Goal: Entertainment & Leisure: Consume media (video, audio)

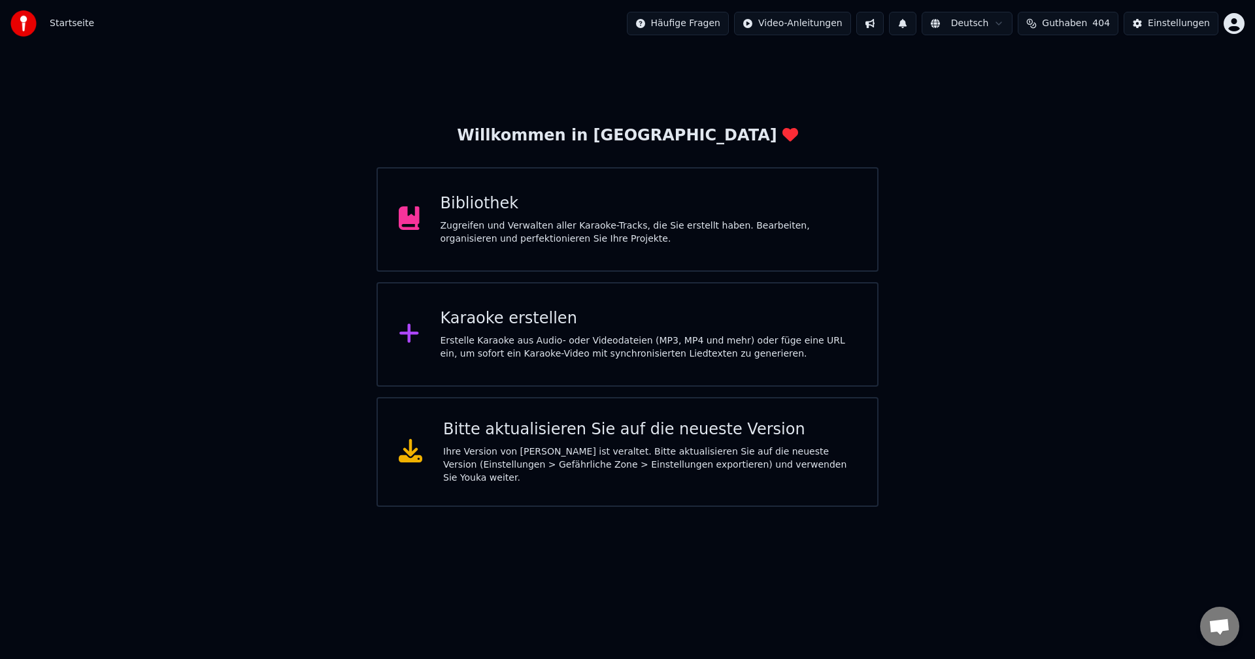
click at [469, 199] on div "Bibliothek" at bounding box center [648, 203] width 416 height 21
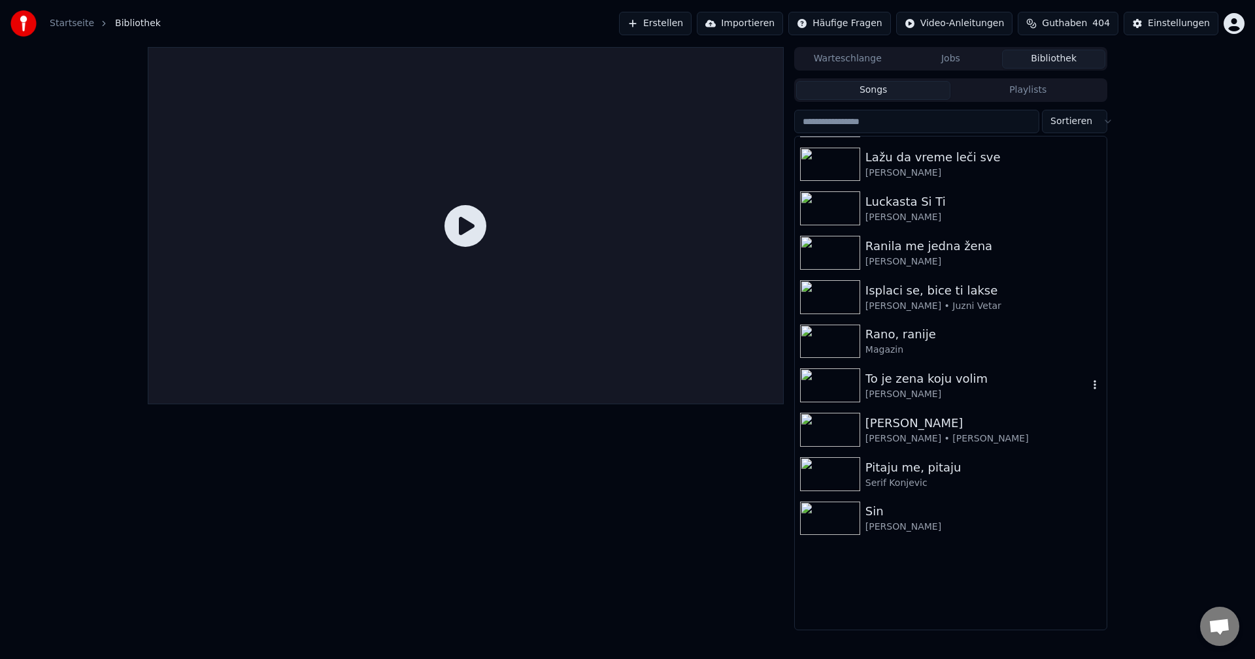
scroll to position [261, 0]
click at [834, 290] on img at bounding box center [830, 297] width 60 height 34
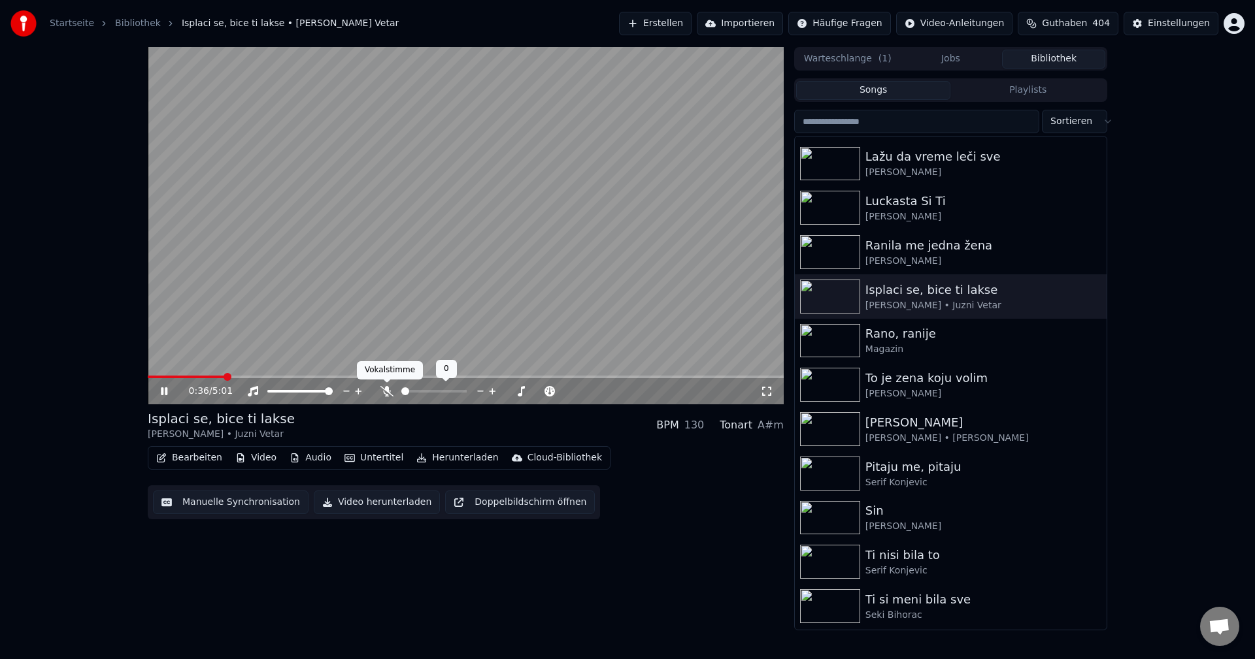
click at [388, 395] on icon at bounding box center [386, 391] width 13 height 10
click at [179, 379] on div "0:38 / 5:01" at bounding box center [466, 391] width 636 height 26
click at [184, 376] on span at bounding box center [166, 377] width 36 height 3
click at [210, 378] on span at bounding box center [466, 377] width 636 height 3
click at [343, 377] on span at bounding box center [257, 377] width 219 height 3
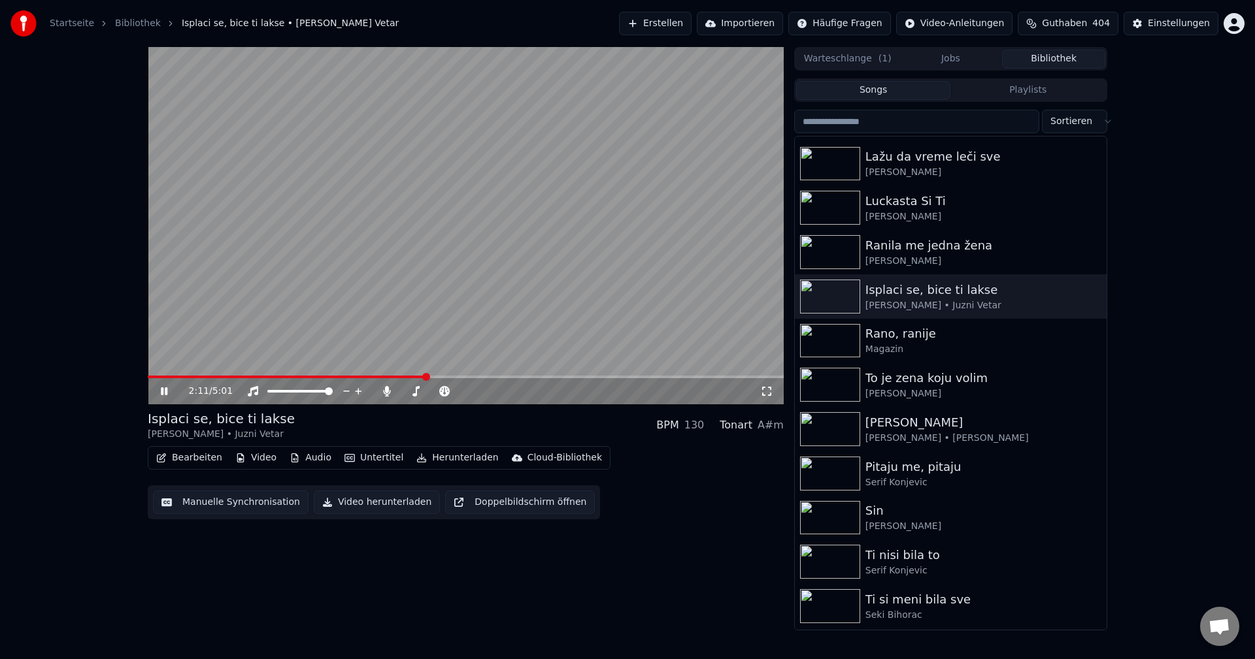
click at [167, 379] on div "2:11 / 5:01" at bounding box center [466, 391] width 636 height 26
click at [169, 375] on video at bounding box center [466, 225] width 636 height 357
click at [179, 377] on span at bounding box center [163, 377] width 31 height 3
click at [376, 325] on video at bounding box center [466, 225] width 636 height 357
drag, startPoint x: 386, startPoint y: 391, endPoint x: 359, endPoint y: 388, distance: 26.9
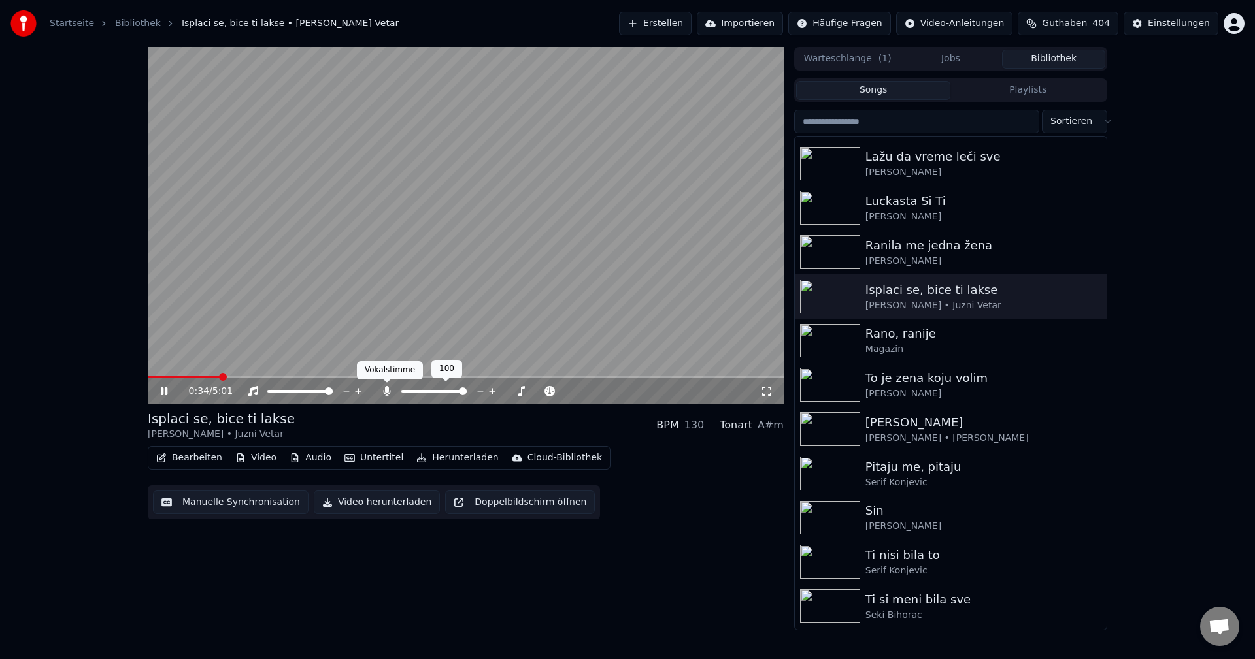
click at [381, 391] on icon at bounding box center [386, 391] width 13 height 10
click at [202, 373] on video at bounding box center [466, 225] width 636 height 357
click at [201, 377] on span at bounding box center [185, 377] width 75 height 3
click at [261, 329] on video at bounding box center [466, 225] width 636 height 357
click at [199, 376] on span at bounding box center [190, 377] width 84 height 3
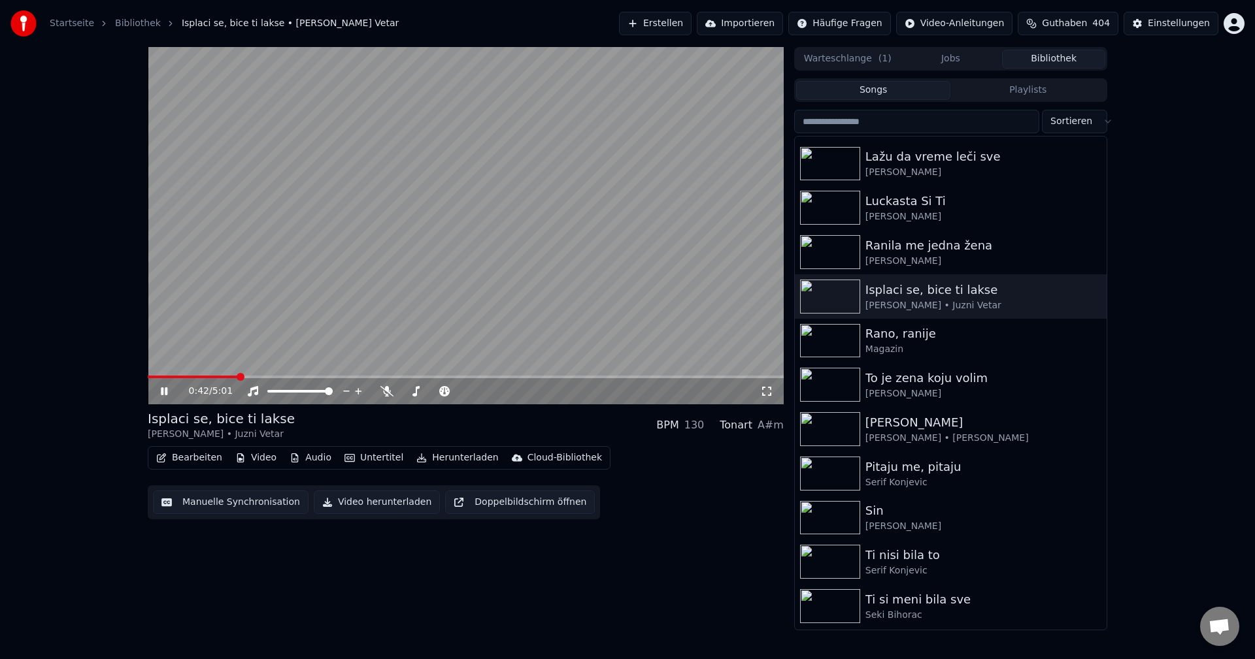
click at [205, 378] on span at bounding box center [193, 377] width 90 height 3
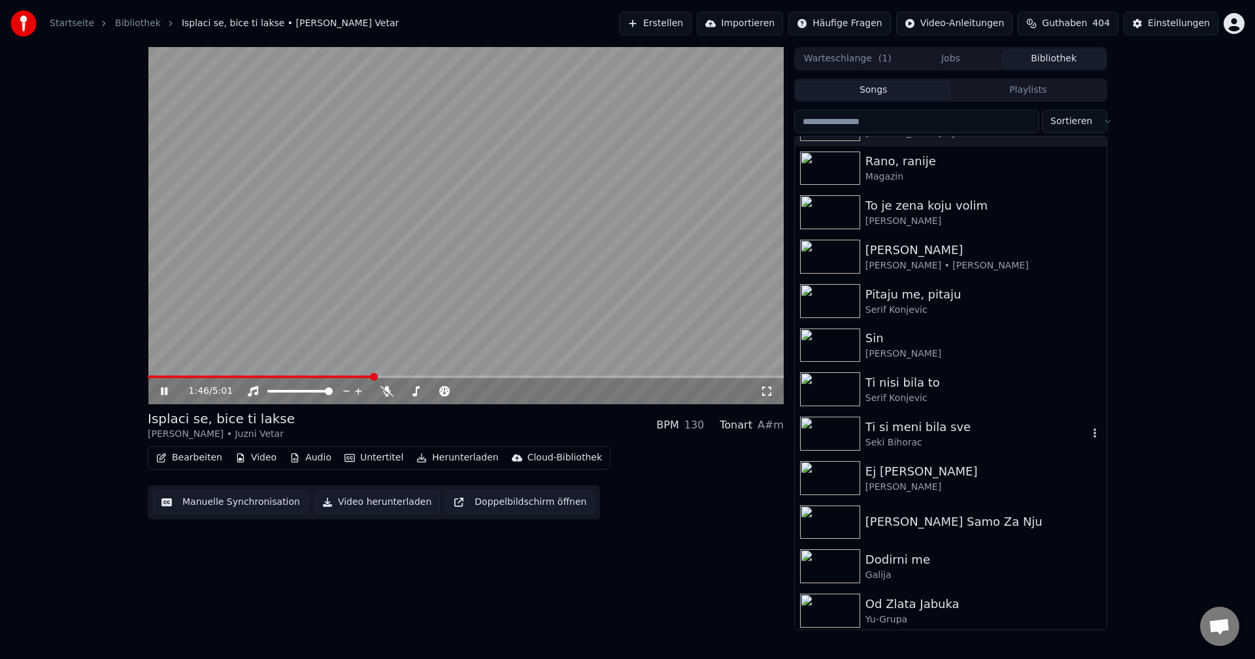
scroll to position [457, 0]
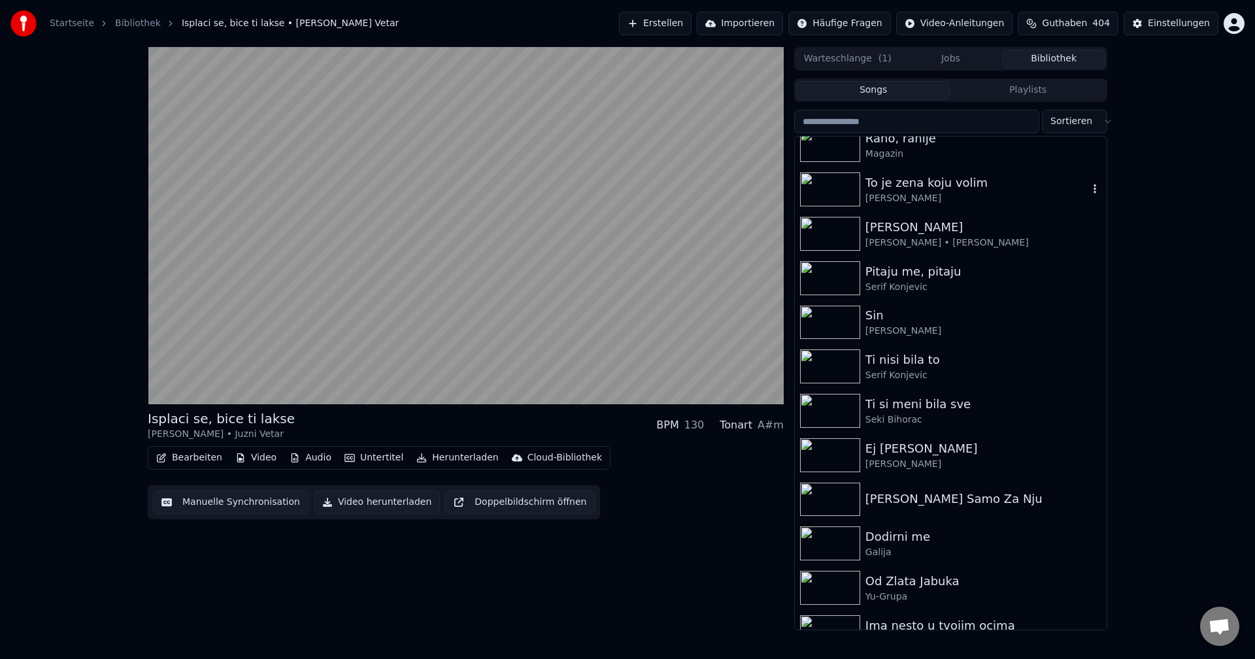
click at [837, 190] on img at bounding box center [830, 190] width 60 height 34
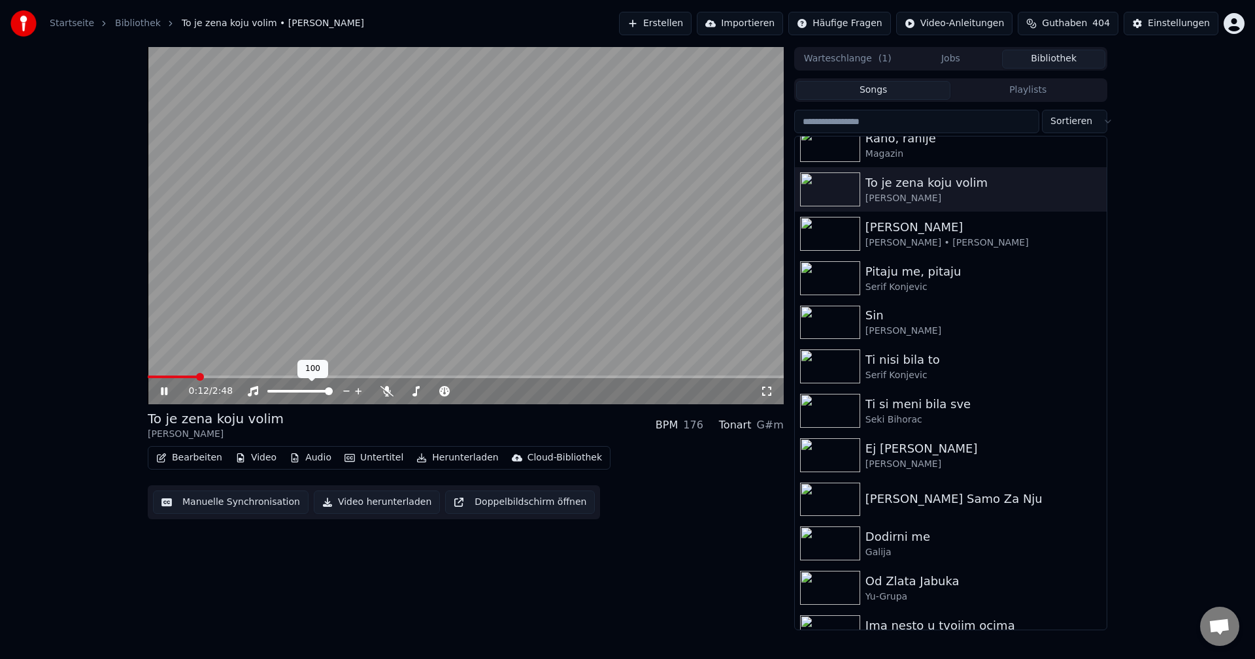
click at [231, 378] on span at bounding box center [466, 377] width 636 height 3
click at [185, 376] on span at bounding box center [167, 377] width 38 height 3
click at [387, 392] on icon at bounding box center [386, 391] width 13 height 10
click at [225, 376] on span at bounding box center [466, 377] width 636 height 3
click at [250, 378] on span at bounding box center [466, 377] width 636 height 3
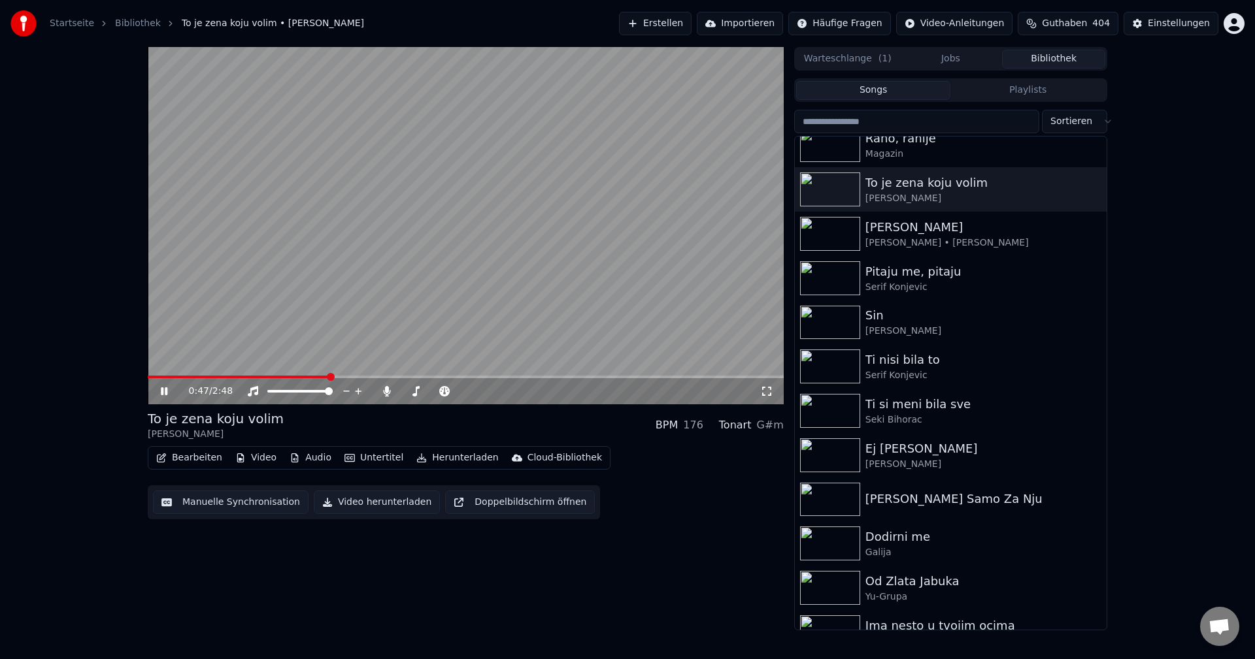
click at [216, 374] on video at bounding box center [466, 225] width 636 height 357
click at [218, 378] on span at bounding box center [239, 377] width 182 height 3
click at [350, 278] on video at bounding box center [466, 225] width 636 height 357
click at [391, 393] on icon at bounding box center [386, 391] width 13 height 10
click at [230, 376] on span at bounding box center [189, 377] width 83 height 3
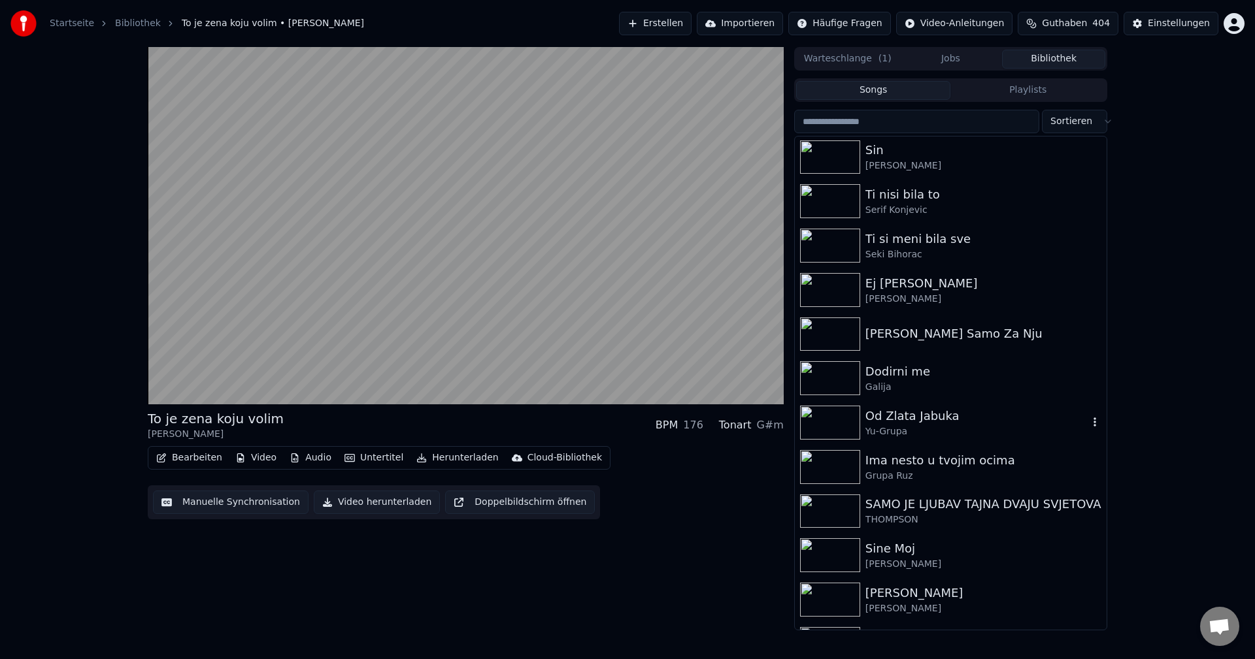
scroll to position [654, 0]
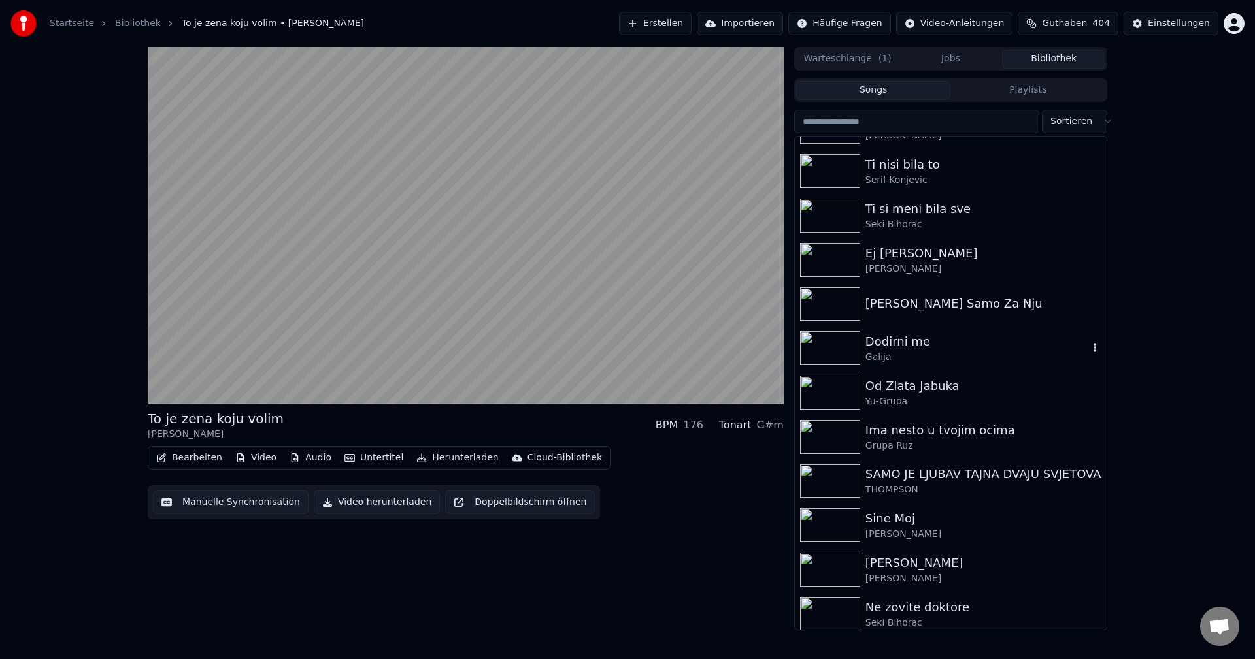
click at [817, 346] on img at bounding box center [830, 348] width 60 height 34
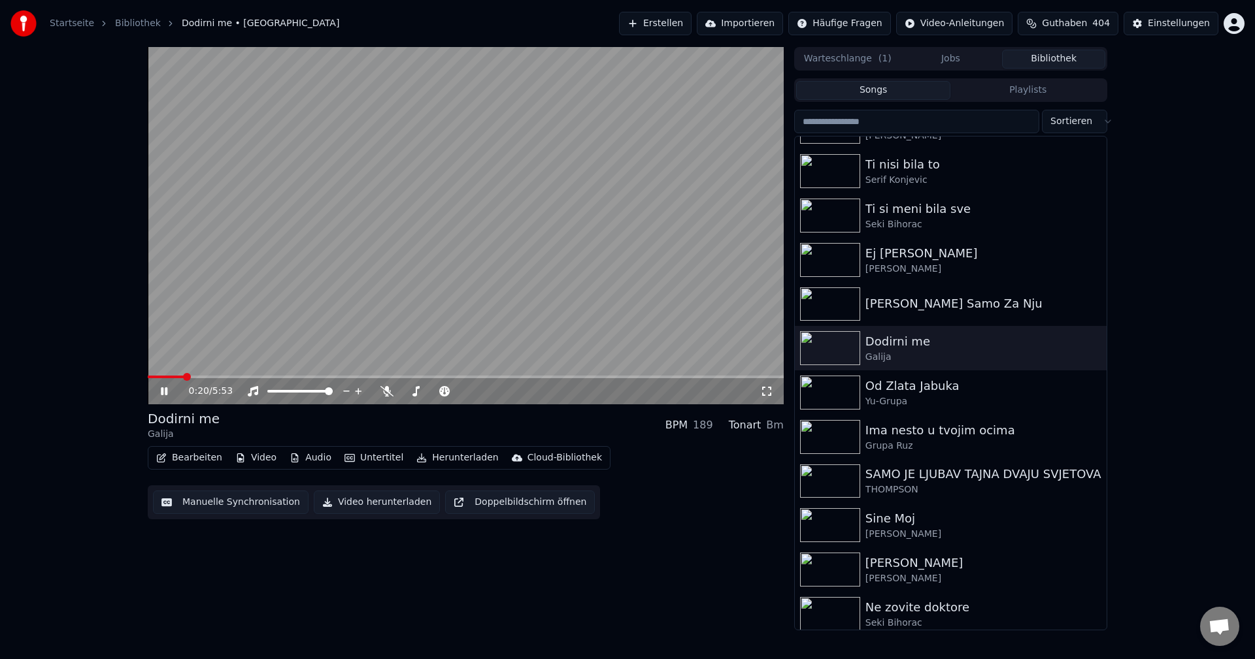
click at [184, 376] on span at bounding box center [466, 377] width 636 height 3
click at [167, 376] on span at bounding box center [158, 377] width 20 height 3
click at [417, 378] on span at bounding box center [306, 377] width 316 height 3
click at [381, 388] on icon at bounding box center [386, 391] width 13 height 10
click at [444, 378] on span at bounding box center [466, 377] width 636 height 3
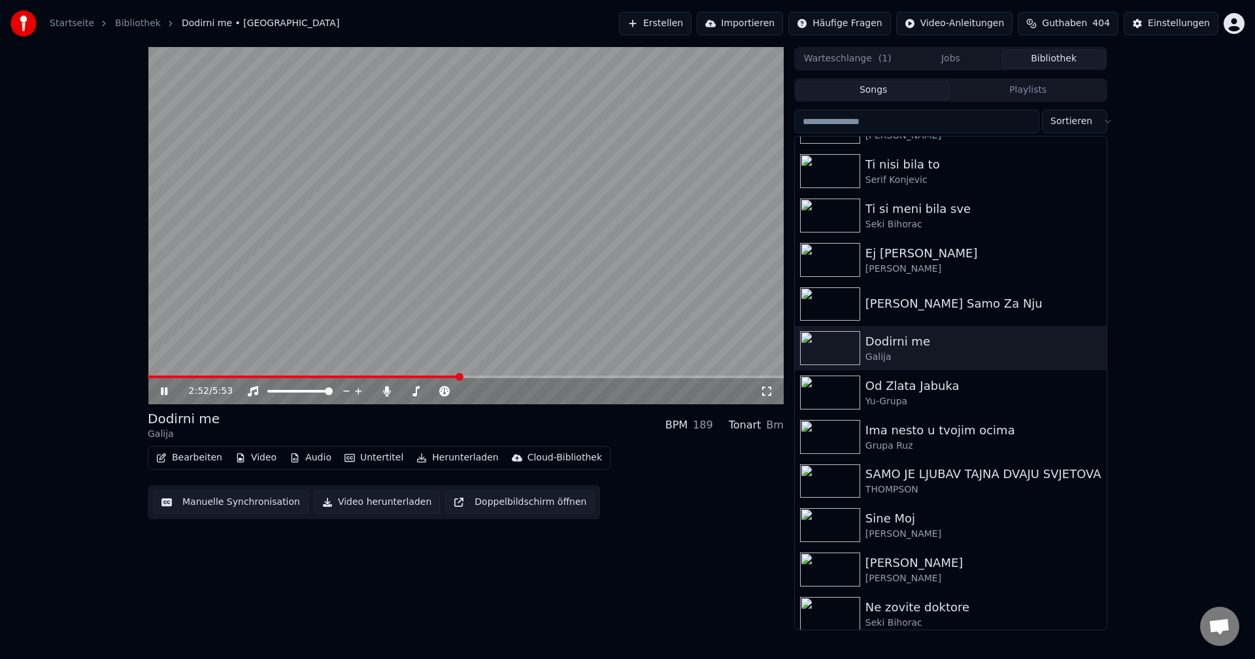
click at [422, 379] on div "2:52 / 5:53" at bounding box center [466, 391] width 636 height 26
click at [425, 378] on span at bounding box center [286, 377] width 277 height 3
click at [414, 378] on span at bounding box center [301, 377] width 307 height 3
click at [383, 391] on icon at bounding box center [386, 391] width 13 height 10
click at [428, 377] on span at bounding box center [466, 377] width 636 height 3
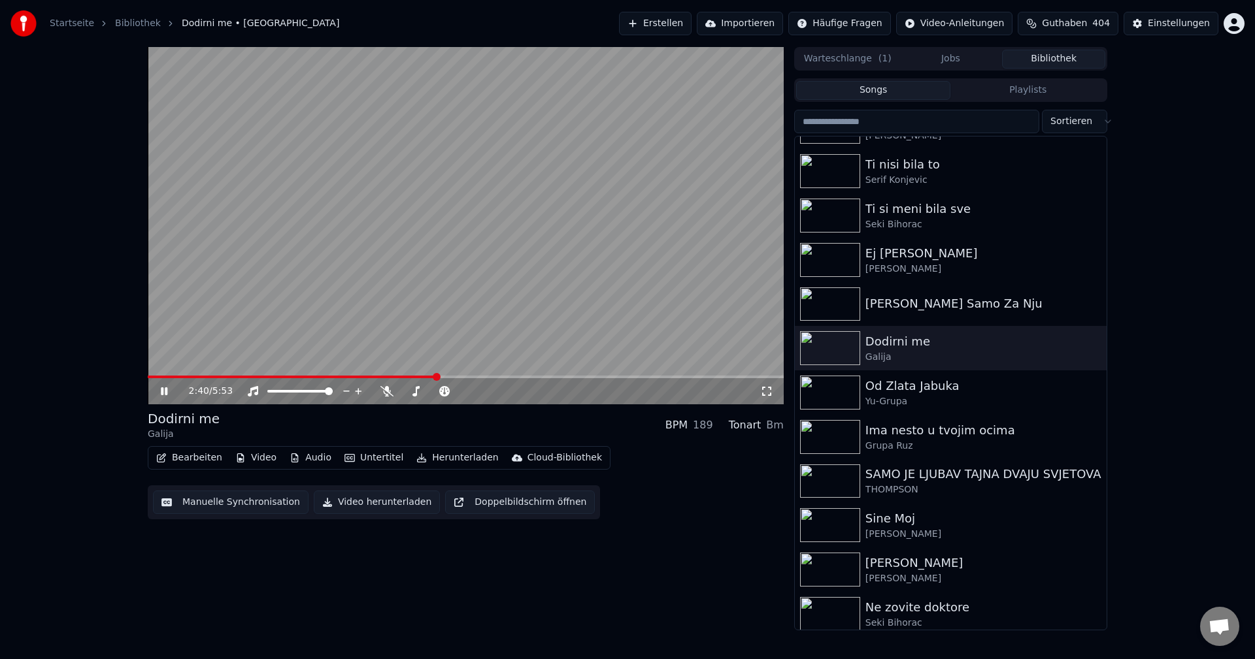
click at [436, 378] on span at bounding box center [292, 377] width 288 height 3
click at [651, 376] on span at bounding box center [466, 377] width 636 height 3
click at [682, 376] on span at bounding box center [466, 377] width 636 height 3
click at [714, 378] on span at bounding box center [466, 377] width 636 height 3
click at [728, 379] on div "5:15 / 5:53" at bounding box center [466, 391] width 636 height 26
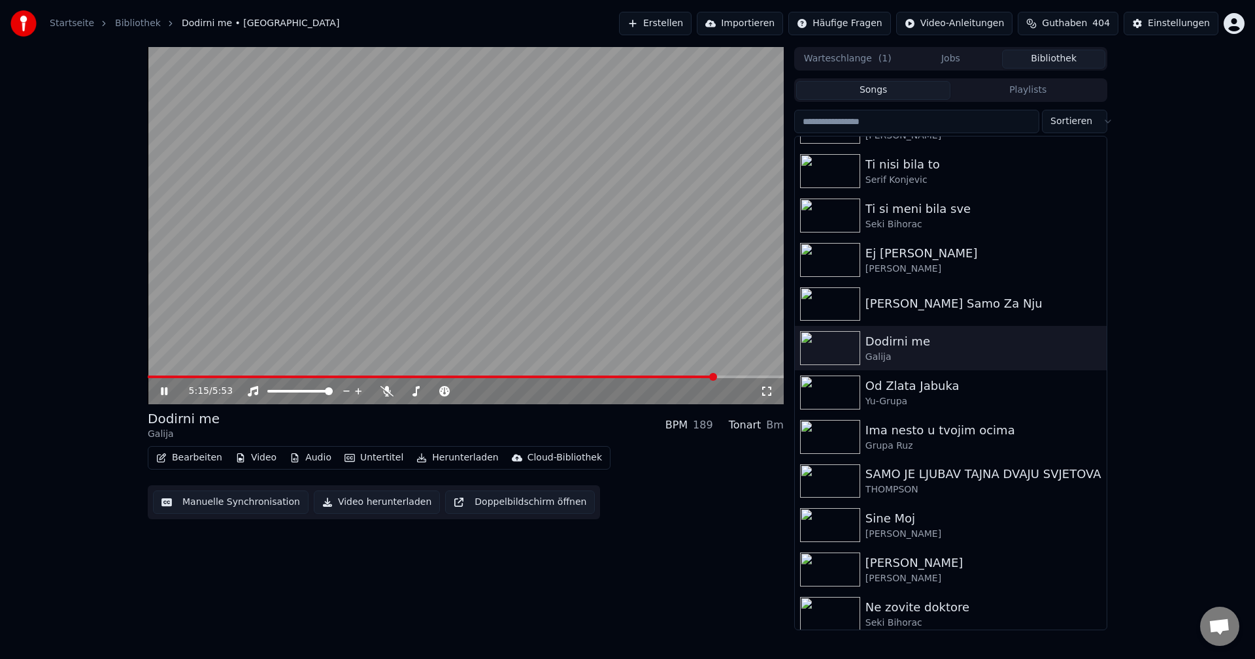
click at [735, 376] on span at bounding box center [466, 377] width 636 height 3
click at [755, 378] on span at bounding box center [466, 377] width 636 height 3
click at [154, 376] on span at bounding box center [454, 377] width 612 height 3
click at [190, 377] on span at bounding box center [179, 377] width 63 height 3
click at [166, 377] on span at bounding box center [157, 377] width 18 height 3
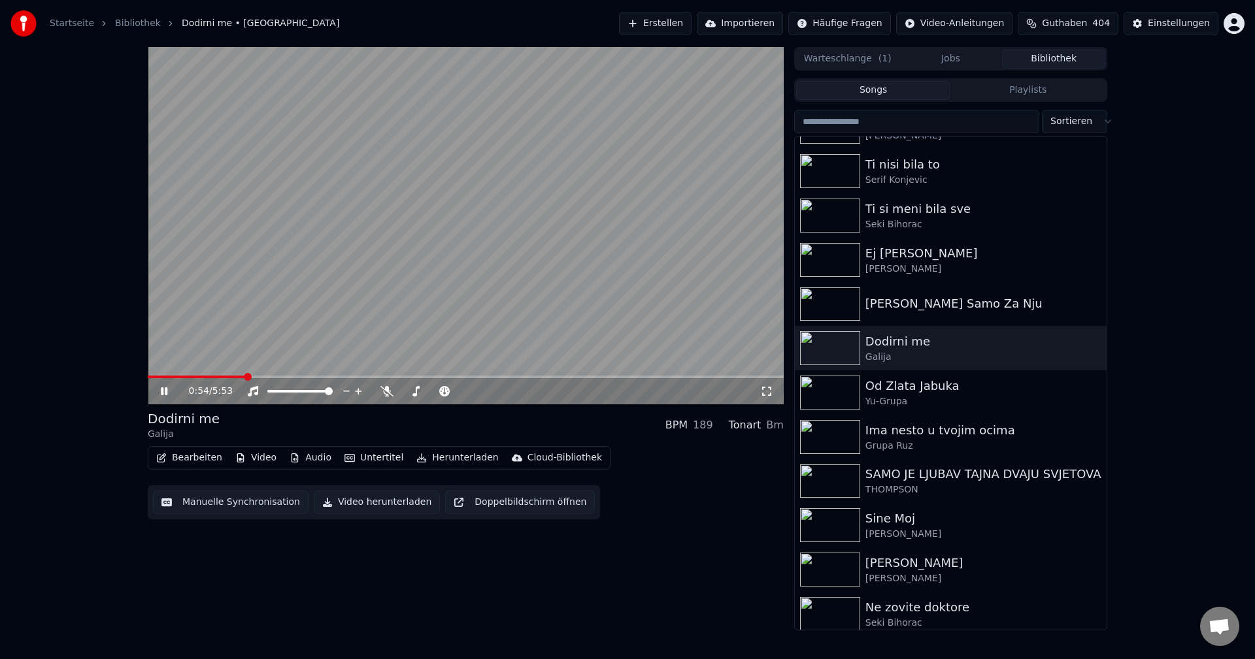
click at [193, 378] on span at bounding box center [196, 377] width 97 height 3
click at [195, 377] on span at bounding box center [182, 377] width 69 height 3
click at [186, 377] on span at bounding box center [177, 377] width 59 height 3
click at [165, 378] on span at bounding box center [157, 377] width 18 height 3
click at [183, 378] on span at bounding box center [181, 377] width 66 height 3
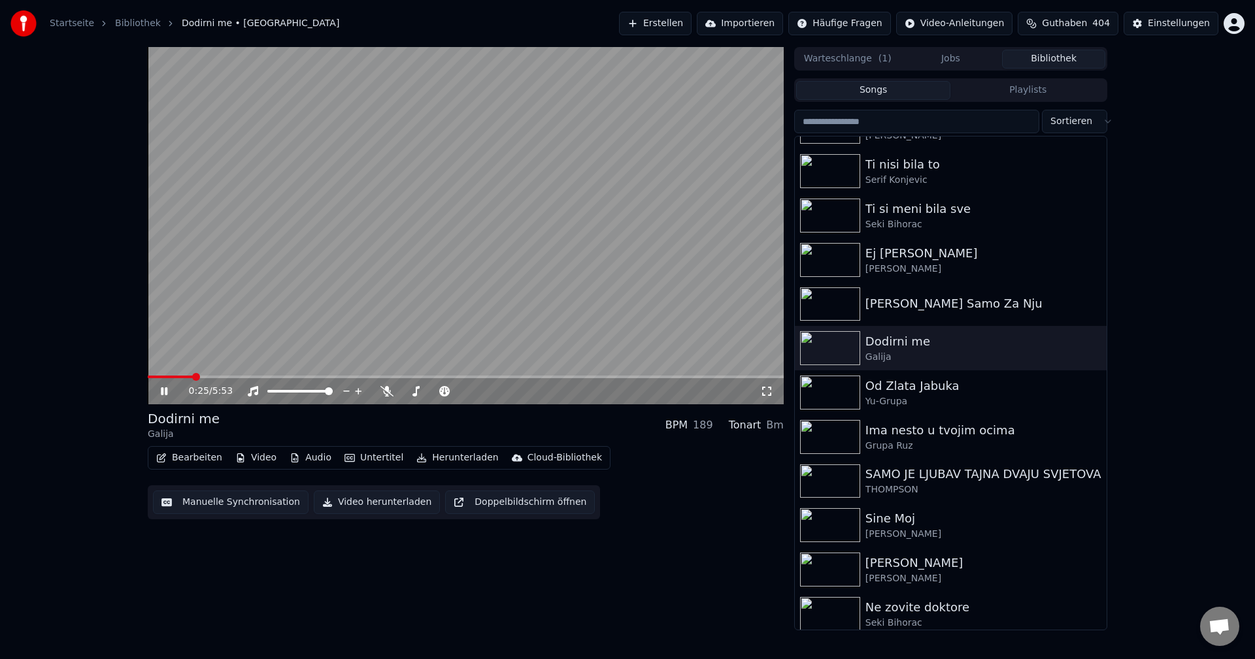
click at [193, 376] on span at bounding box center [170, 377] width 45 height 3
click at [169, 376] on span at bounding box center [159, 377] width 22 height 3
click at [190, 378] on span at bounding box center [194, 377] width 8 height 8
click at [490, 302] on video at bounding box center [466, 225] width 636 height 357
click at [537, 282] on video at bounding box center [466, 225] width 636 height 357
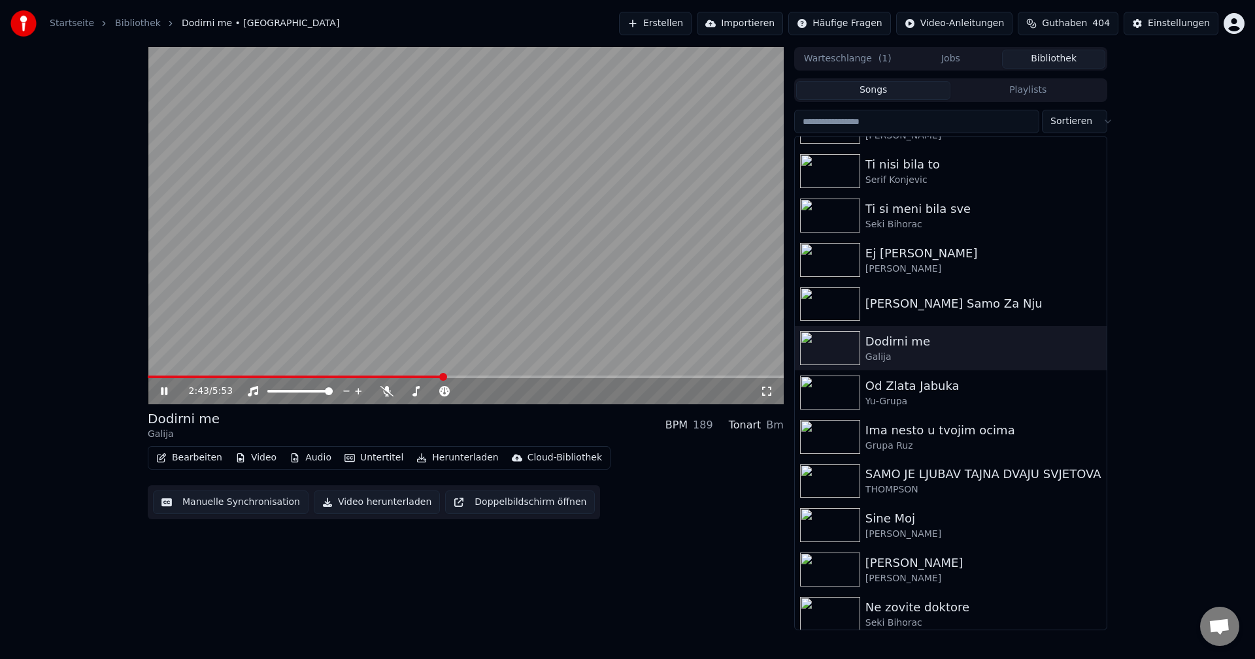
click at [519, 289] on video at bounding box center [466, 225] width 636 height 357
click at [169, 376] on span at bounding box center [159, 377] width 22 height 3
click at [459, 296] on video at bounding box center [466, 225] width 636 height 357
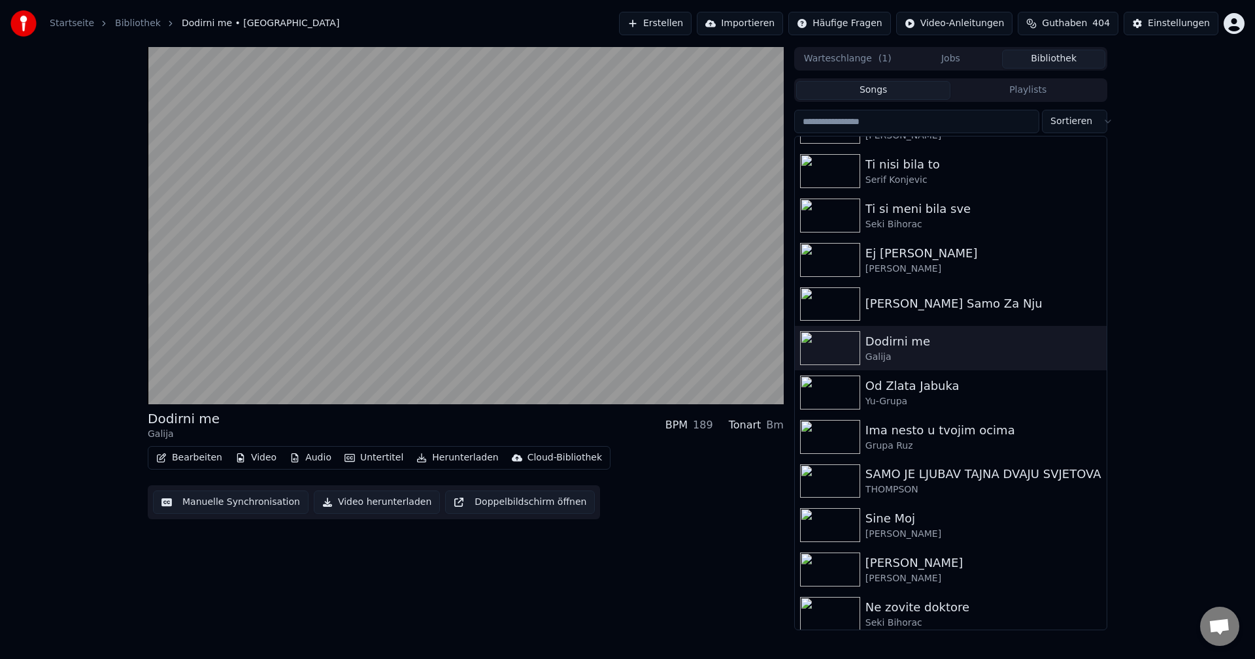
click at [459, 296] on video at bounding box center [466, 225] width 636 height 357
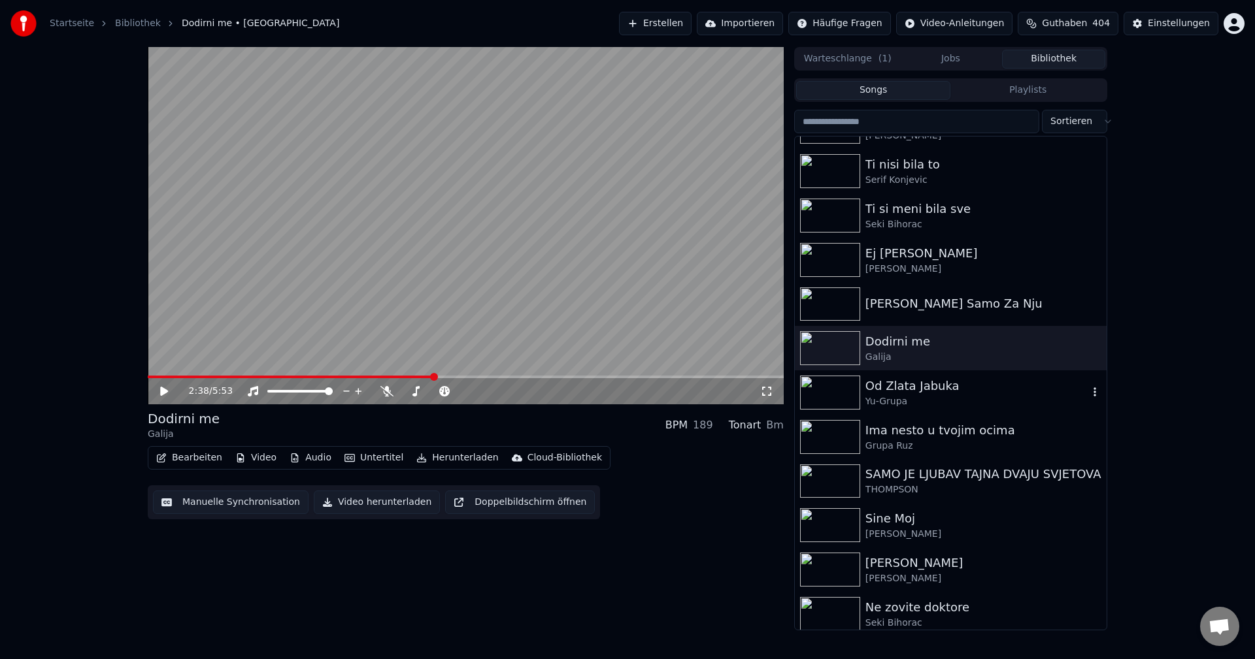
click at [837, 385] on img at bounding box center [830, 393] width 60 height 34
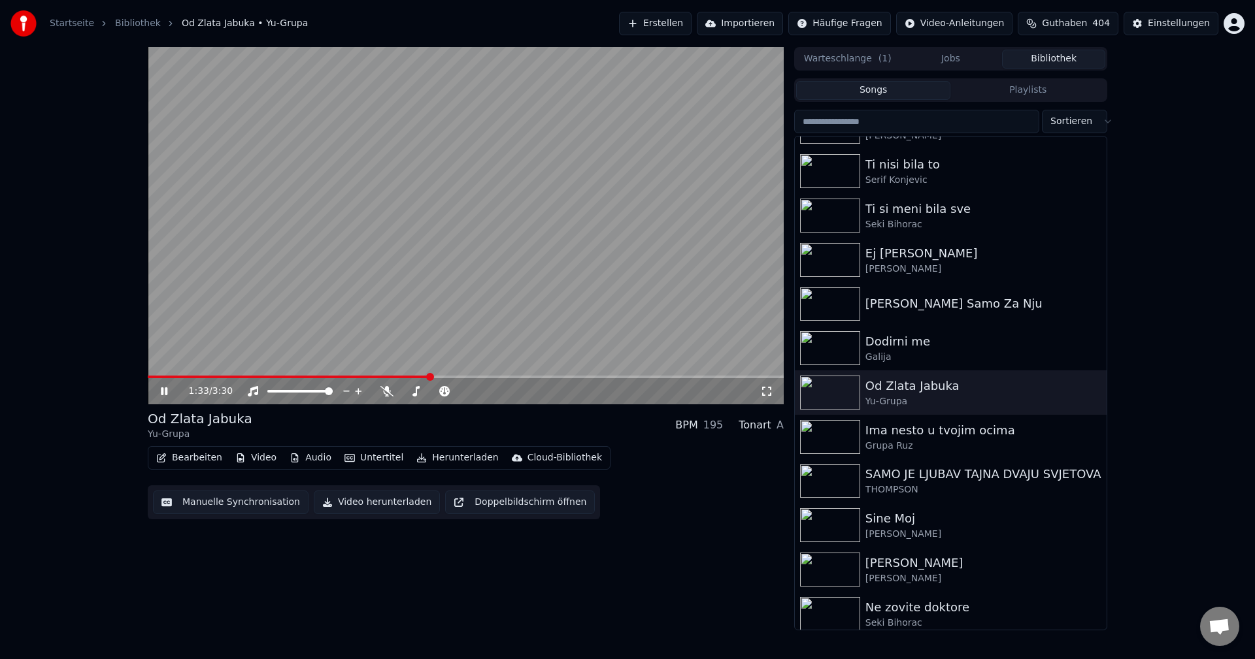
click at [164, 376] on span at bounding box center [289, 377] width 282 height 3
click at [166, 376] on span at bounding box center [209, 377] width 122 height 3
click at [184, 376] on span at bounding box center [466, 377] width 636 height 3
click at [166, 378] on span at bounding box center [157, 377] width 18 height 3
click at [165, 374] on video at bounding box center [466, 225] width 636 height 357
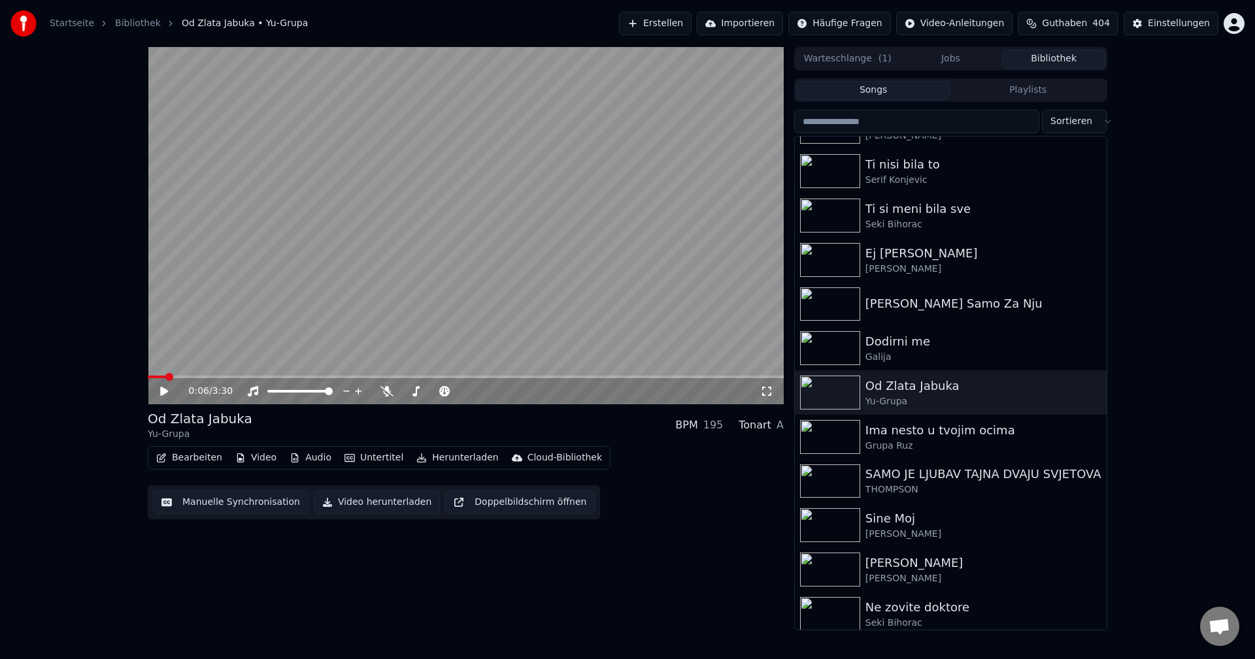
click at [165, 377] on span at bounding box center [157, 377] width 18 height 3
click at [341, 319] on video at bounding box center [466, 225] width 636 height 357
click at [180, 376] on span at bounding box center [164, 377] width 33 height 3
click at [834, 439] on img at bounding box center [830, 437] width 60 height 34
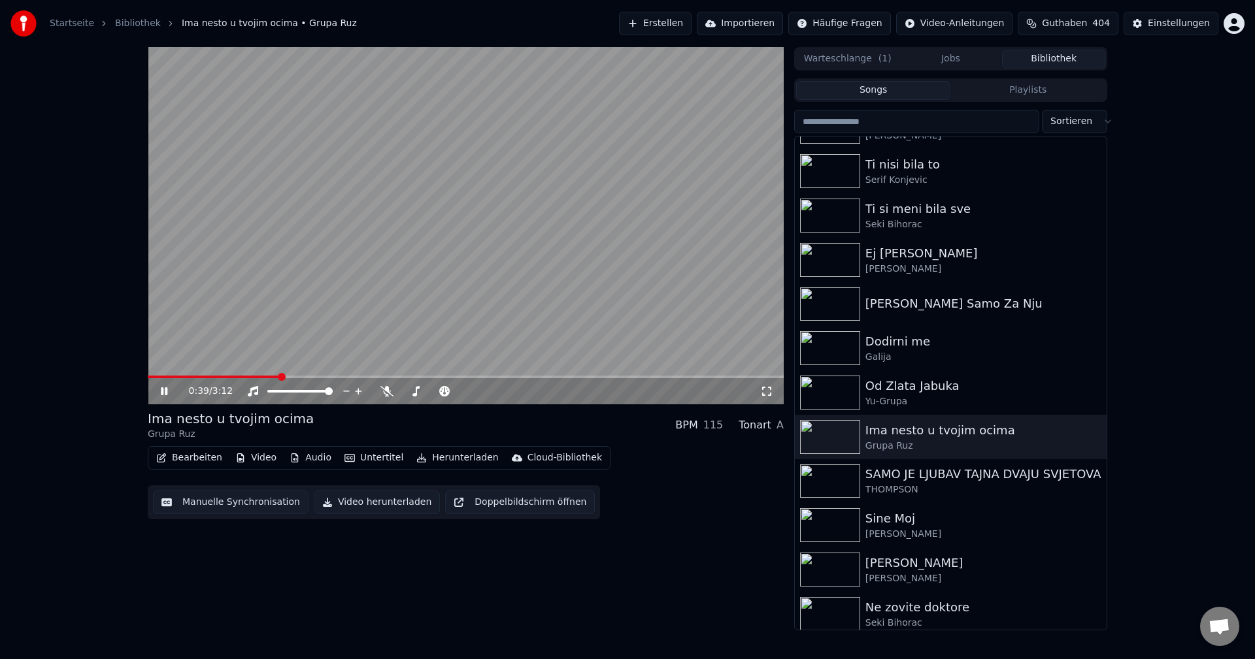
click at [234, 376] on span at bounding box center [214, 377] width 132 height 3
click at [171, 378] on span at bounding box center [159, 377] width 23 height 3
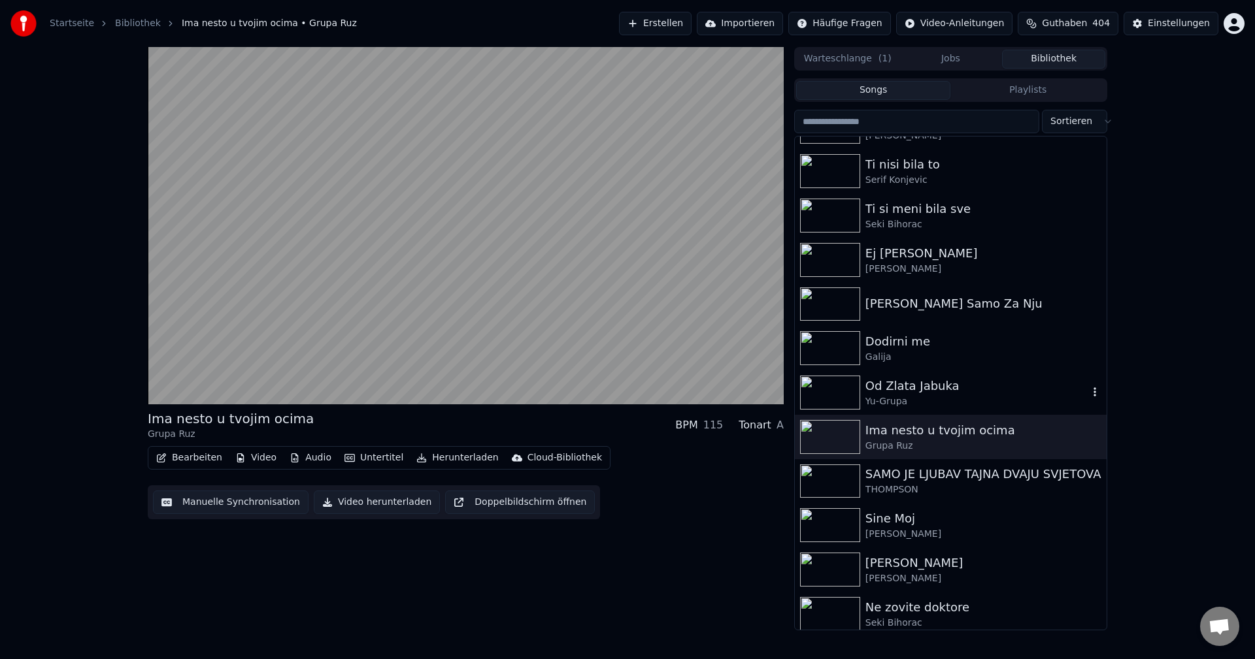
click at [827, 395] on img at bounding box center [830, 393] width 60 height 34
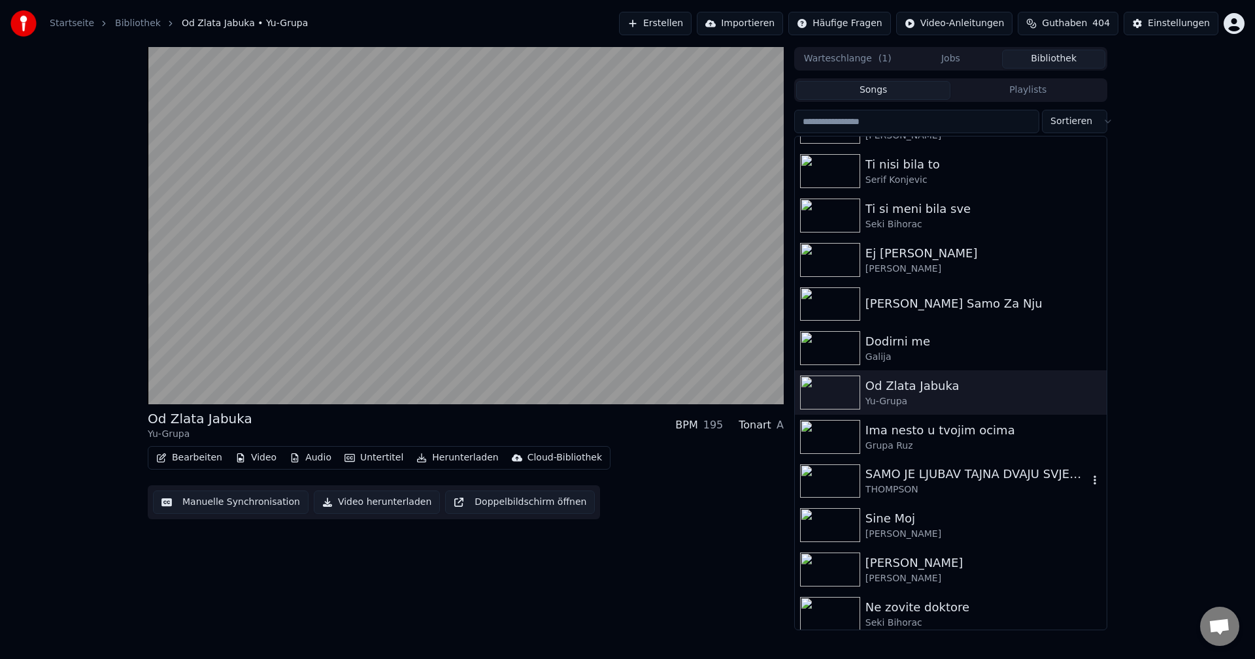
click at [839, 486] on img at bounding box center [830, 482] width 60 height 34
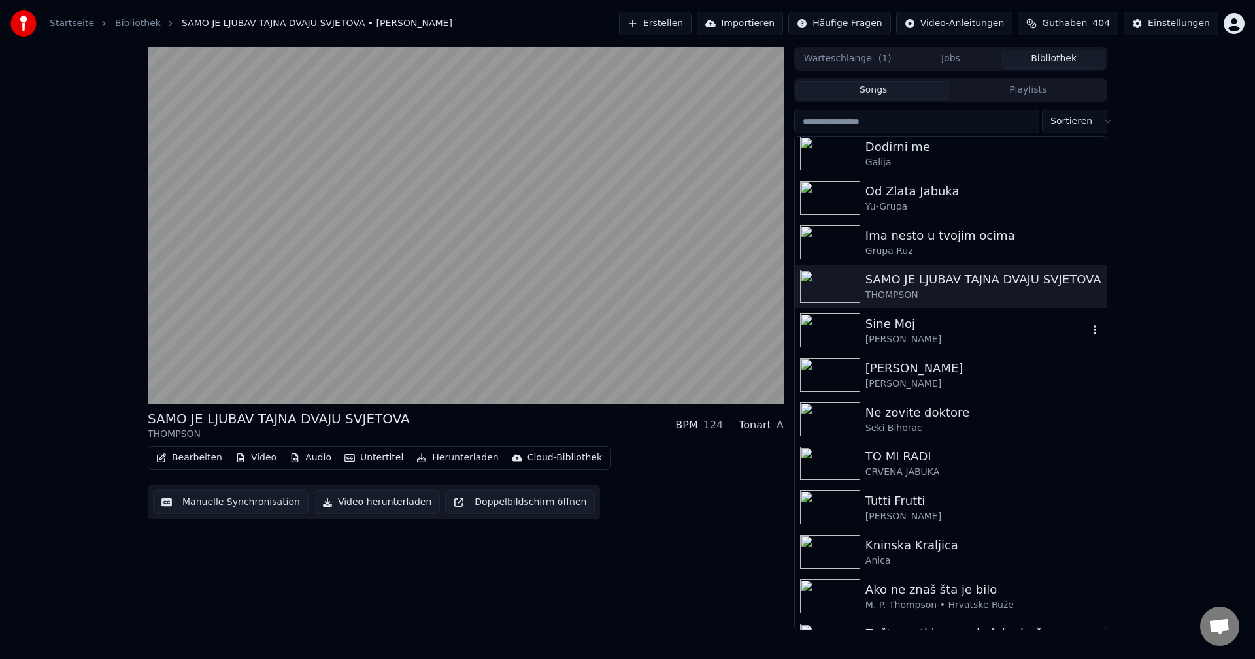
scroll to position [850, 0]
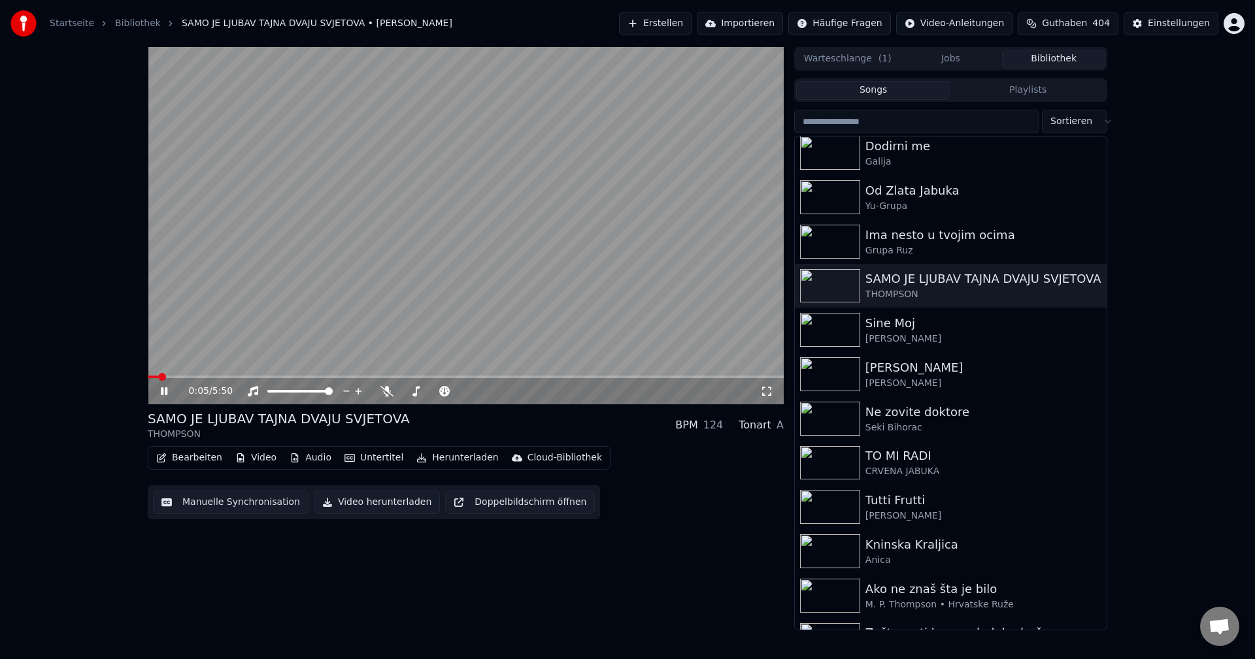
click at [212, 377] on span at bounding box center [466, 377] width 636 height 3
click at [252, 374] on video at bounding box center [466, 225] width 636 height 357
click at [260, 378] on span at bounding box center [466, 377] width 636 height 3
click at [230, 373] on video at bounding box center [466, 225] width 636 height 357
click at [227, 377] on span at bounding box center [188, 377] width 80 height 3
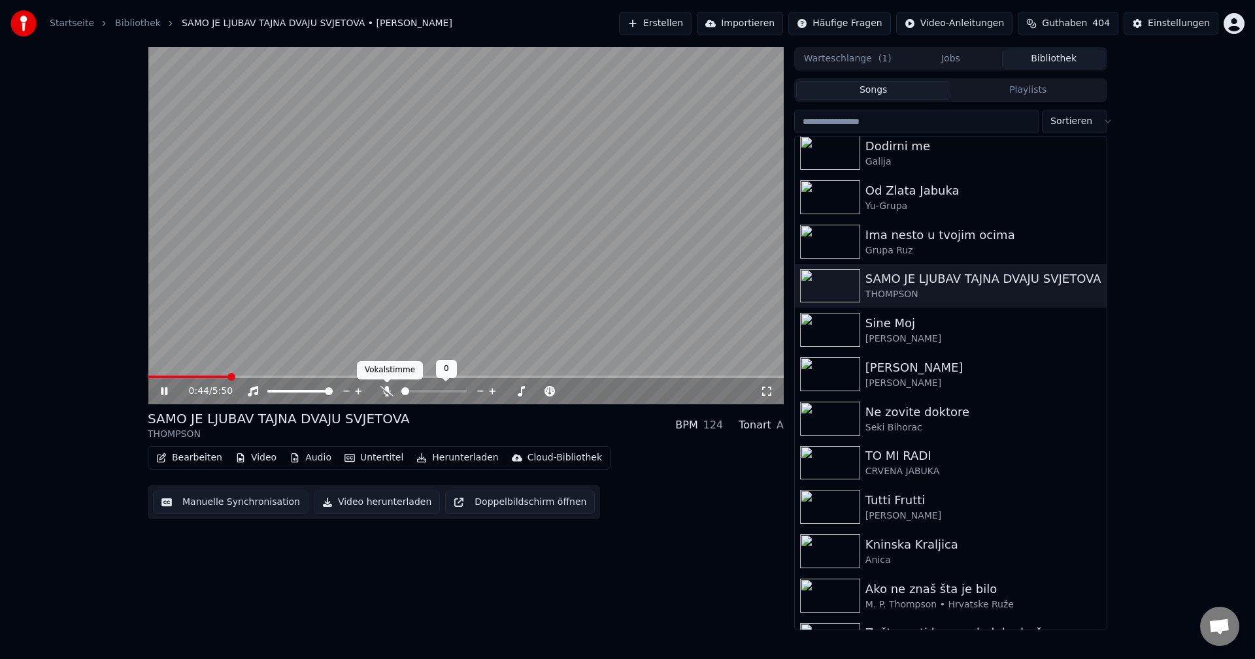
click at [382, 395] on icon at bounding box center [386, 391] width 13 height 10
click at [198, 375] on video at bounding box center [466, 225] width 636 height 357
click at [202, 377] on span at bounding box center [175, 377] width 54 height 3
click at [286, 335] on video at bounding box center [466, 225] width 636 height 357
click at [180, 377] on span at bounding box center [164, 377] width 33 height 3
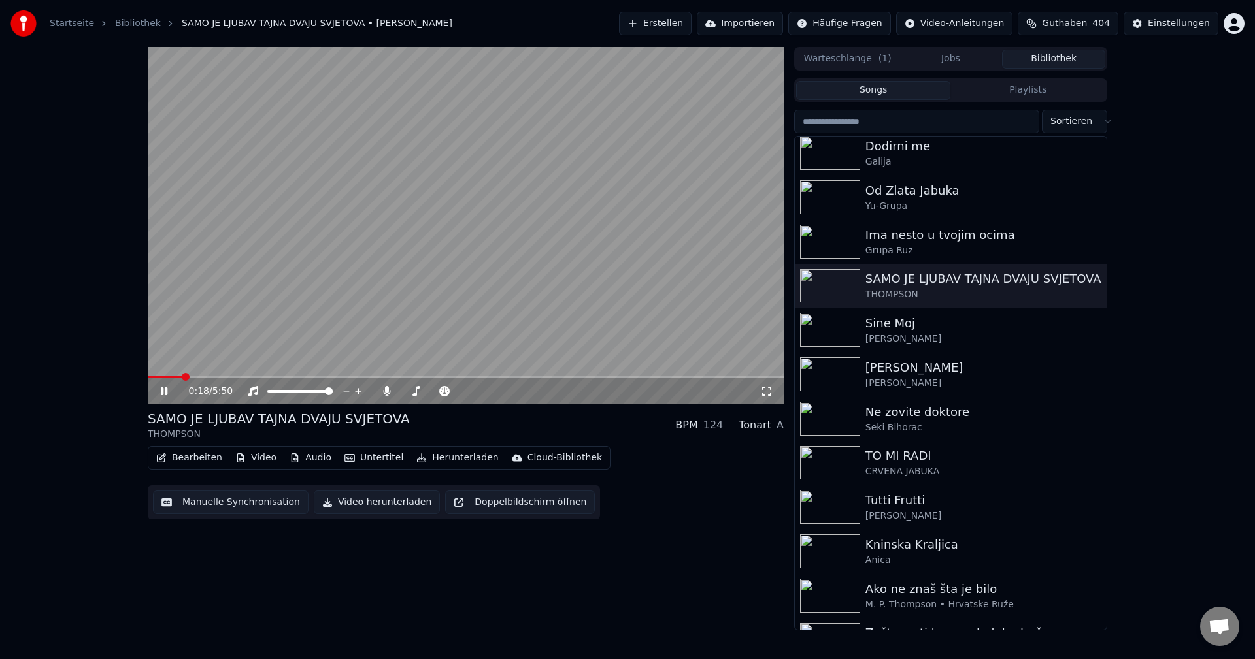
click at [159, 377] on span at bounding box center [165, 377] width 34 height 3
click at [164, 376] on span at bounding box center [156, 377] width 16 height 3
click at [158, 378] on span at bounding box center [162, 377] width 8 height 8
click at [159, 378] on span at bounding box center [221, 377] width 146 height 3
click at [176, 376] on span at bounding box center [162, 377] width 29 height 3
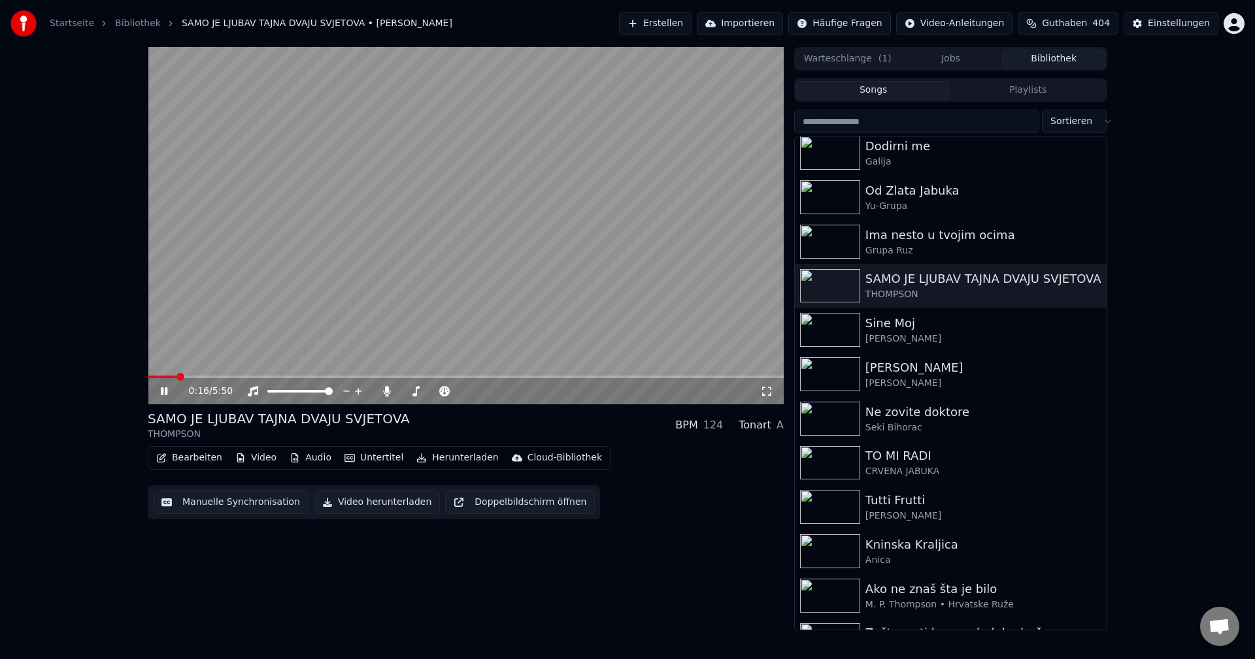
click at [163, 375] on video at bounding box center [466, 225] width 636 height 357
click at [165, 376] on span at bounding box center [163, 377] width 31 height 3
click at [153, 378] on span at bounding box center [150, 377] width 5 height 3
click at [363, 333] on video at bounding box center [466, 225] width 636 height 357
click at [169, 378] on span at bounding box center [466, 377] width 636 height 3
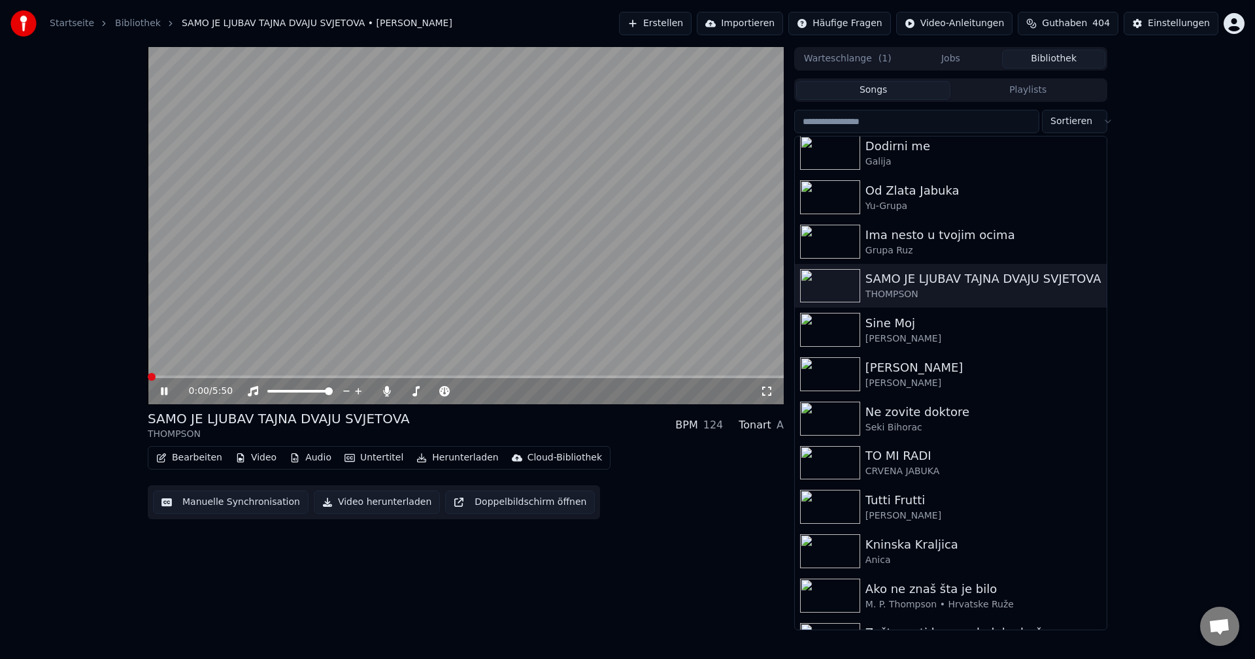
click at [148, 377] on span at bounding box center [148, 377] width 0 height 3
drag, startPoint x: 386, startPoint y: 390, endPoint x: 393, endPoint y: 391, distance: 7.2
click at [386, 390] on icon at bounding box center [386, 391] width 7 height 10
click at [152, 378] on span at bounding box center [219, 377] width 142 height 3
click at [159, 376] on span at bounding box center [153, 377] width 11 height 3
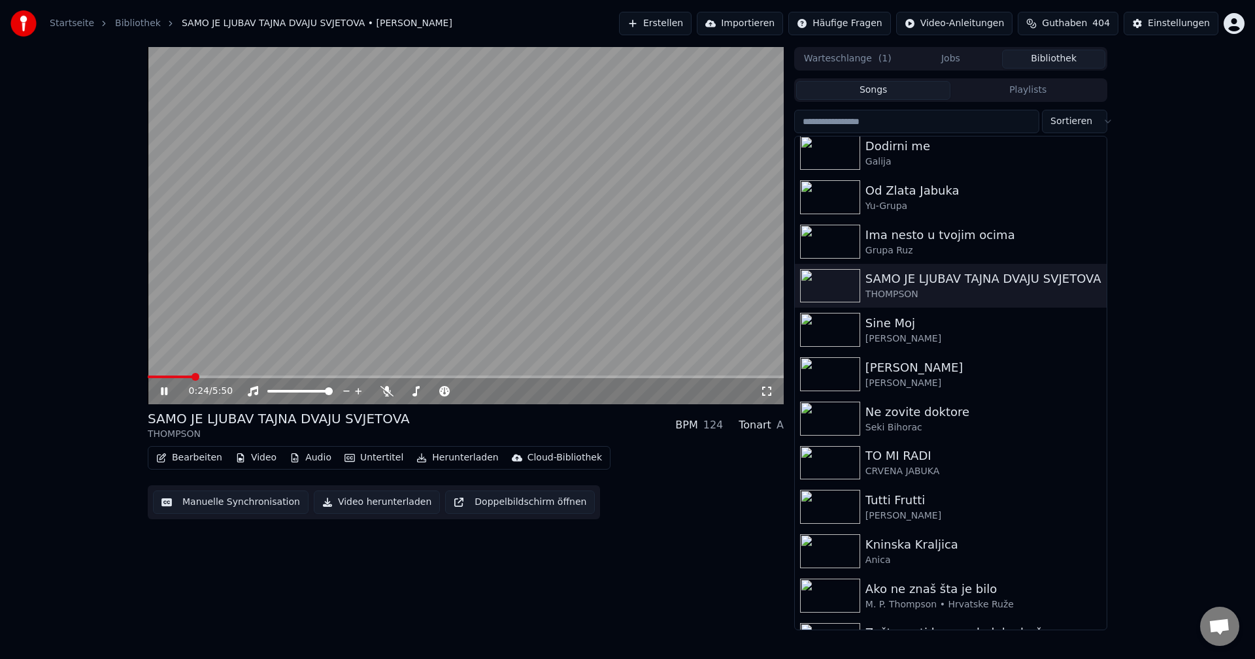
click at [165, 378] on span at bounding box center [170, 377] width 44 height 3
click at [153, 377] on span at bounding box center [218, 377] width 141 height 3
click at [157, 378] on span at bounding box center [225, 377] width 154 height 3
click at [161, 376] on span at bounding box center [184, 377] width 73 height 3
click at [386, 394] on icon at bounding box center [386, 391] width 13 height 10
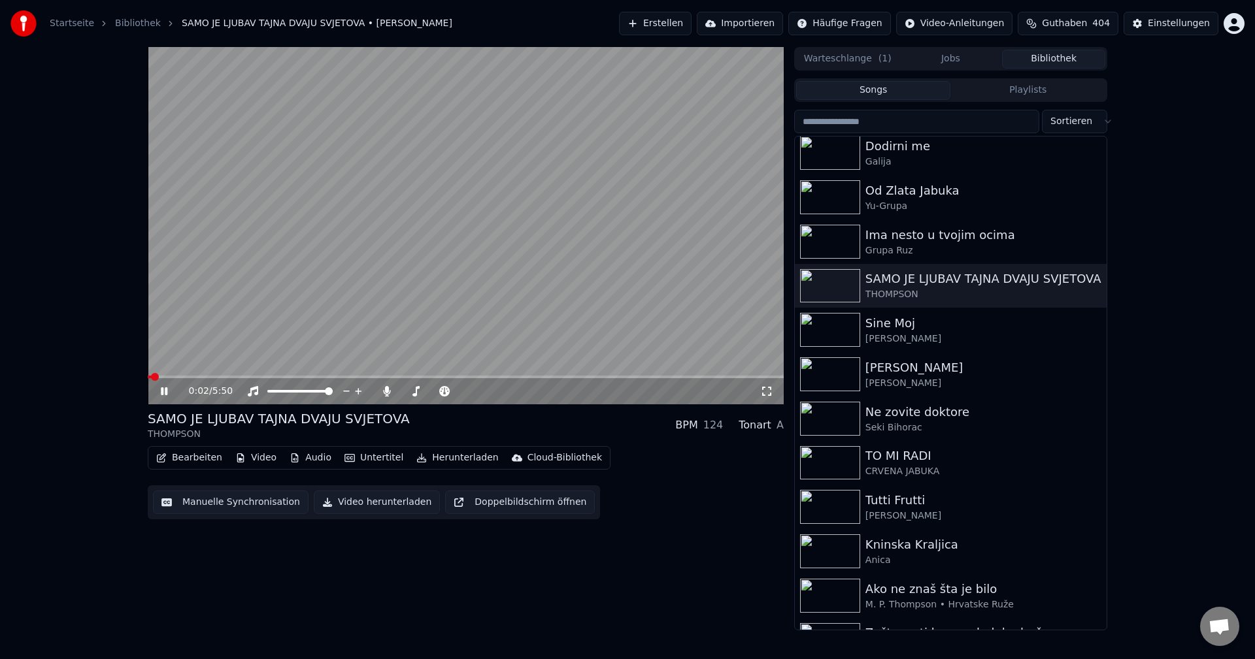
click at [152, 376] on span at bounding box center [150, 377] width 4 height 3
click at [173, 377] on span at bounding box center [466, 377] width 636 height 3
click at [302, 376] on span at bounding box center [225, 377] width 154 height 3
click at [373, 378] on span at bounding box center [260, 377] width 225 height 3
click at [367, 378] on span at bounding box center [258, 377] width 220 height 3
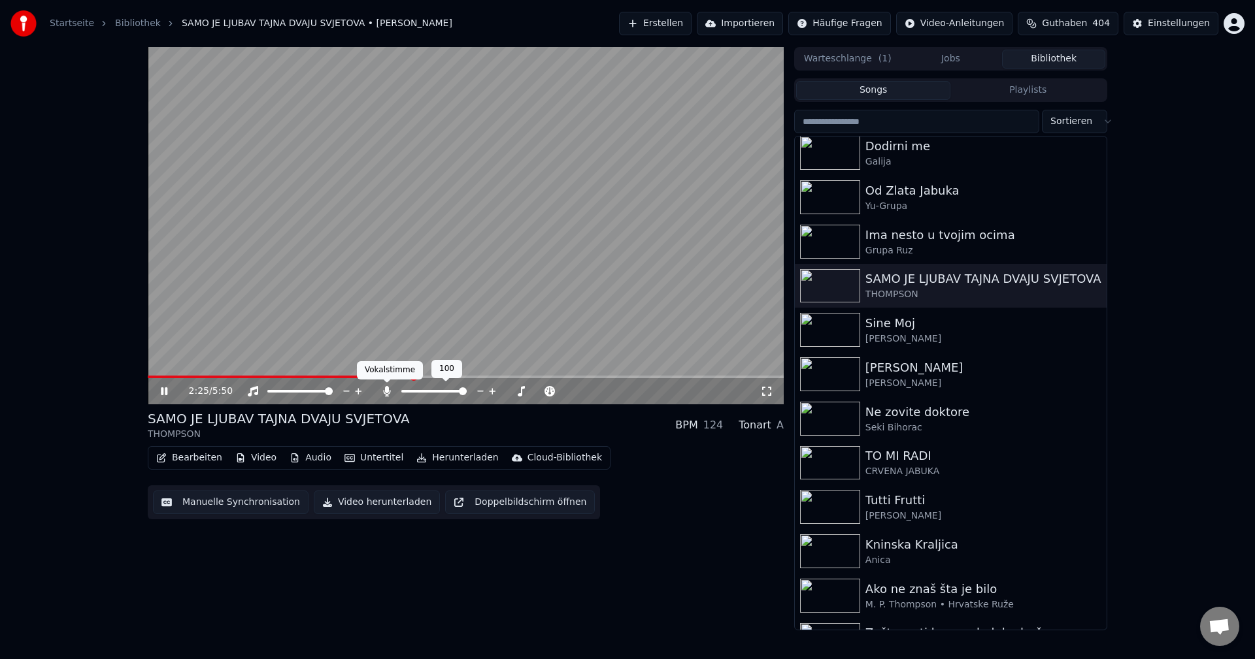
click at [366, 376] on div "Vokalstimme Vokalstimme" at bounding box center [390, 370] width 66 height 18
click at [370, 376] on span at bounding box center [282, 377] width 268 height 3
click at [342, 376] on span at bounding box center [266, 377] width 236 height 3
click at [153, 378] on span at bounding box center [150, 377] width 5 height 3
click at [384, 389] on icon at bounding box center [386, 391] width 13 height 10
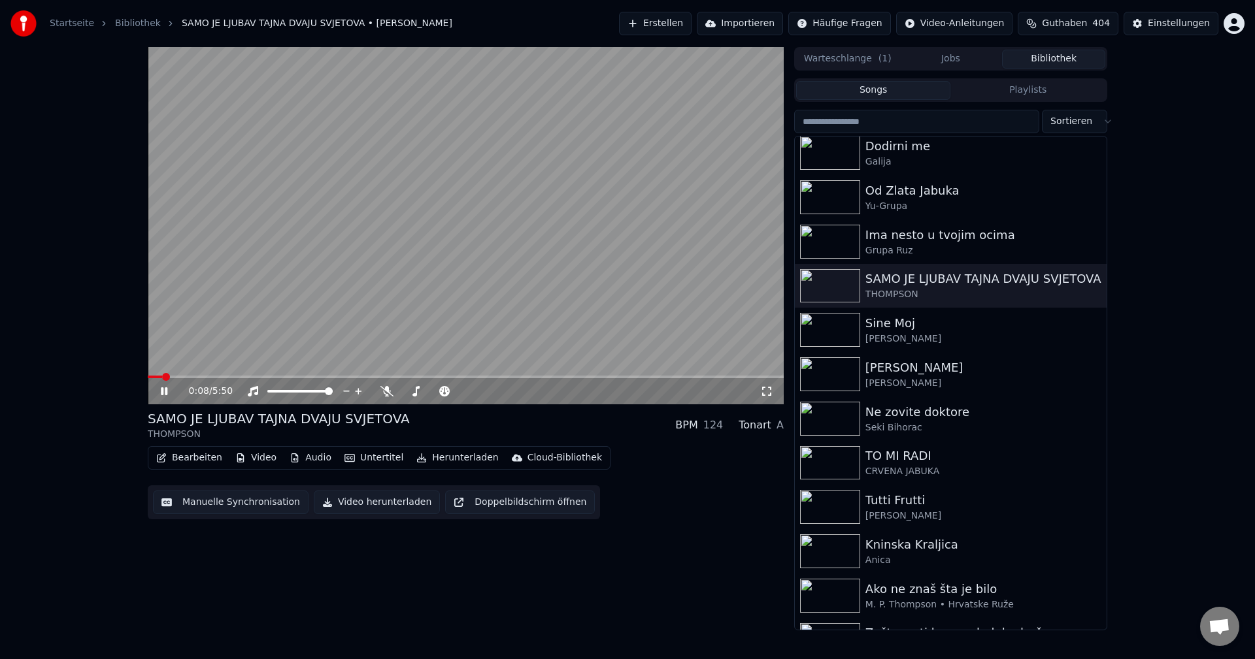
click at [161, 378] on span at bounding box center [155, 377] width 14 height 3
click at [169, 377] on span at bounding box center [188, 377] width 80 height 3
click at [173, 373] on span at bounding box center [177, 377] width 8 height 8
click at [169, 377] on span at bounding box center [159, 377] width 22 height 3
click at [159, 376] on span at bounding box center [153, 377] width 11 height 3
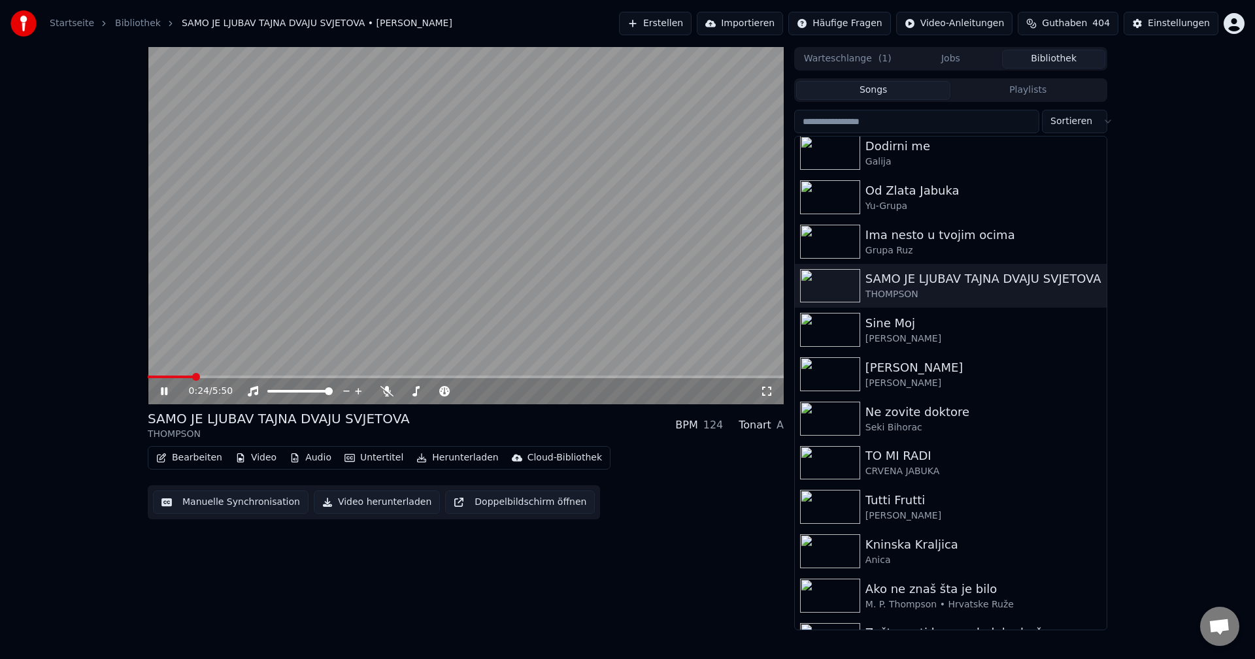
click at [171, 376] on span at bounding box center [170, 377] width 45 height 3
click at [163, 376] on span at bounding box center [156, 377] width 16 height 3
click at [352, 378] on span at bounding box center [288, 377] width 280 height 3
click at [387, 393] on icon at bounding box center [386, 391] width 13 height 10
click at [331, 377] on span at bounding box center [240, 377] width 184 height 3
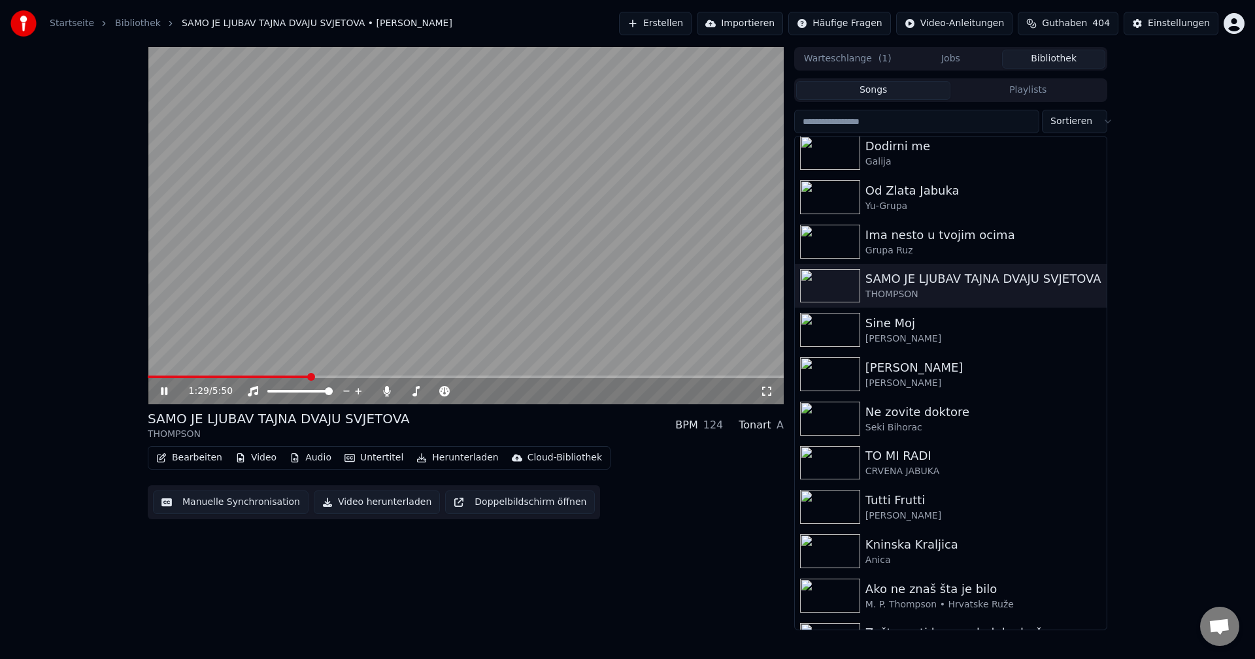
click at [308, 378] on span at bounding box center [228, 377] width 161 height 3
click at [156, 378] on span at bounding box center [238, 377] width 181 height 3
drag, startPoint x: 388, startPoint y: 393, endPoint x: 350, endPoint y: 390, distance: 38.7
click at [382, 393] on icon at bounding box center [386, 391] width 13 height 10
click at [169, 377] on span at bounding box center [173, 377] width 8 height 8
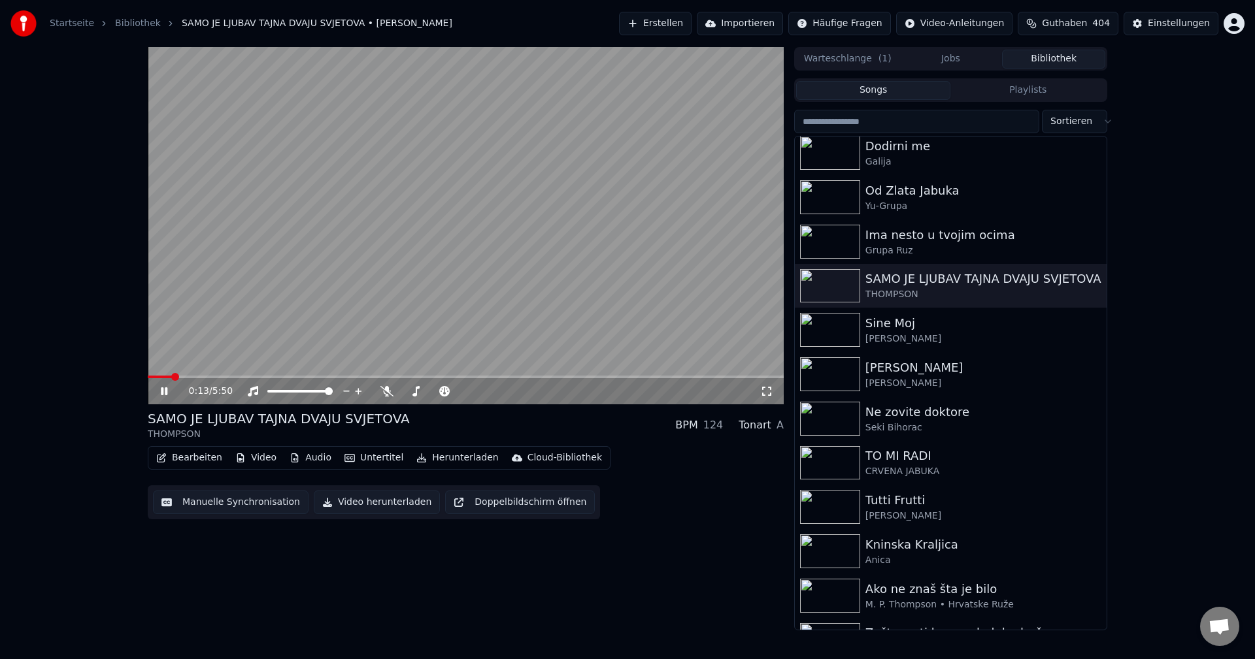
click at [171, 378] on span at bounding box center [175, 377] width 8 height 8
click at [166, 377] on span at bounding box center [184, 377] width 73 height 3
click at [158, 374] on video at bounding box center [466, 225] width 636 height 357
click at [158, 376] on span at bounding box center [177, 377] width 58 height 3
drag, startPoint x: 276, startPoint y: 291, endPoint x: 460, endPoint y: 303, distance: 184.0
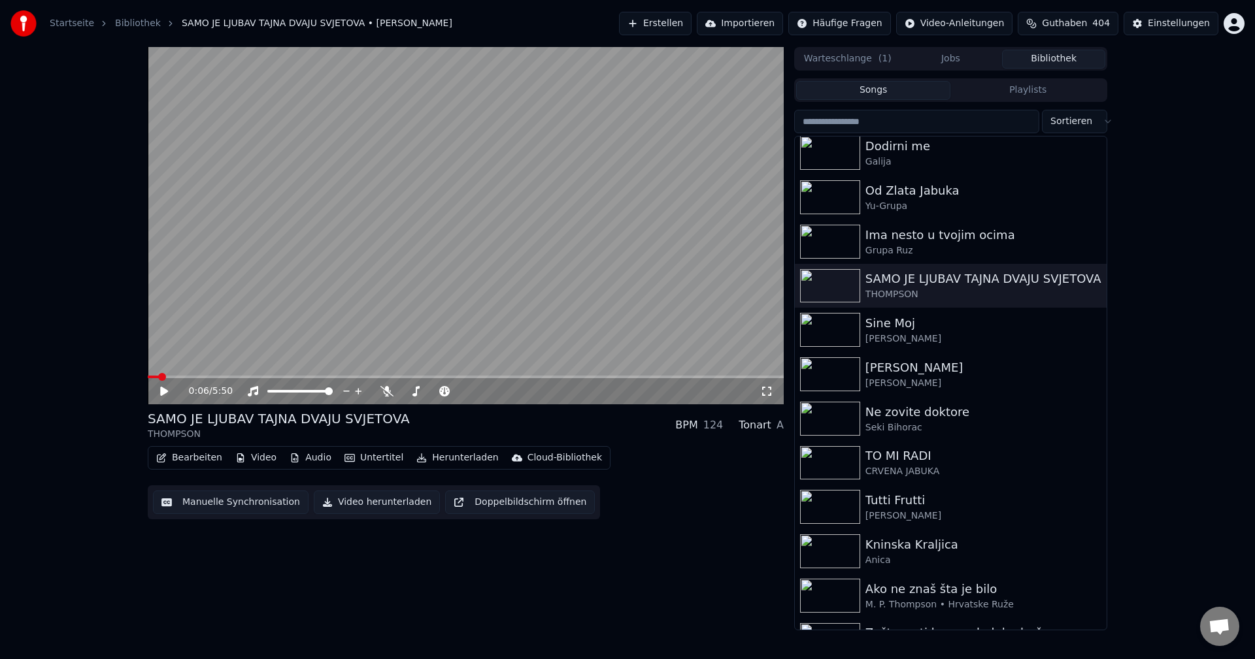
click at [276, 291] on video at bounding box center [466, 225] width 636 height 357
click at [474, 378] on span at bounding box center [324, 377] width 353 height 3
click at [385, 396] on icon at bounding box center [386, 391] width 13 height 10
click at [615, 378] on span at bounding box center [466, 377] width 636 height 3
click at [642, 377] on span at bounding box center [466, 377] width 636 height 3
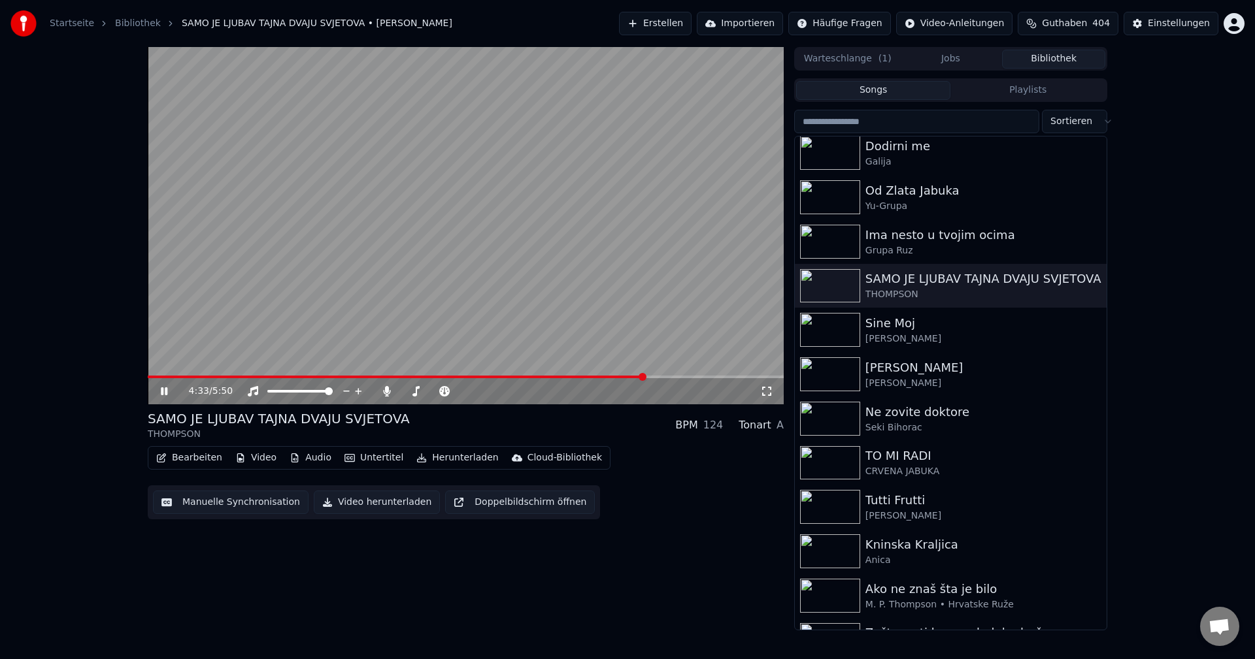
click at [629, 376] on span at bounding box center [396, 377] width 497 height 3
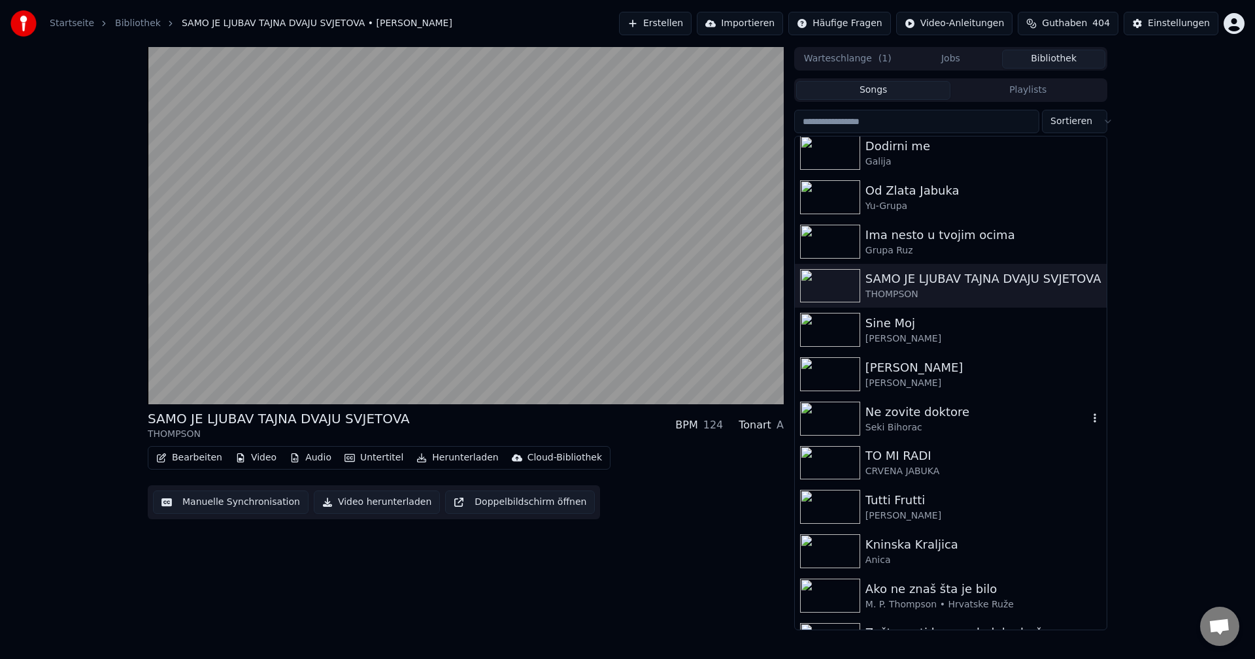
click at [835, 414] on img at bounding box center [830, 419] width 60 height 34
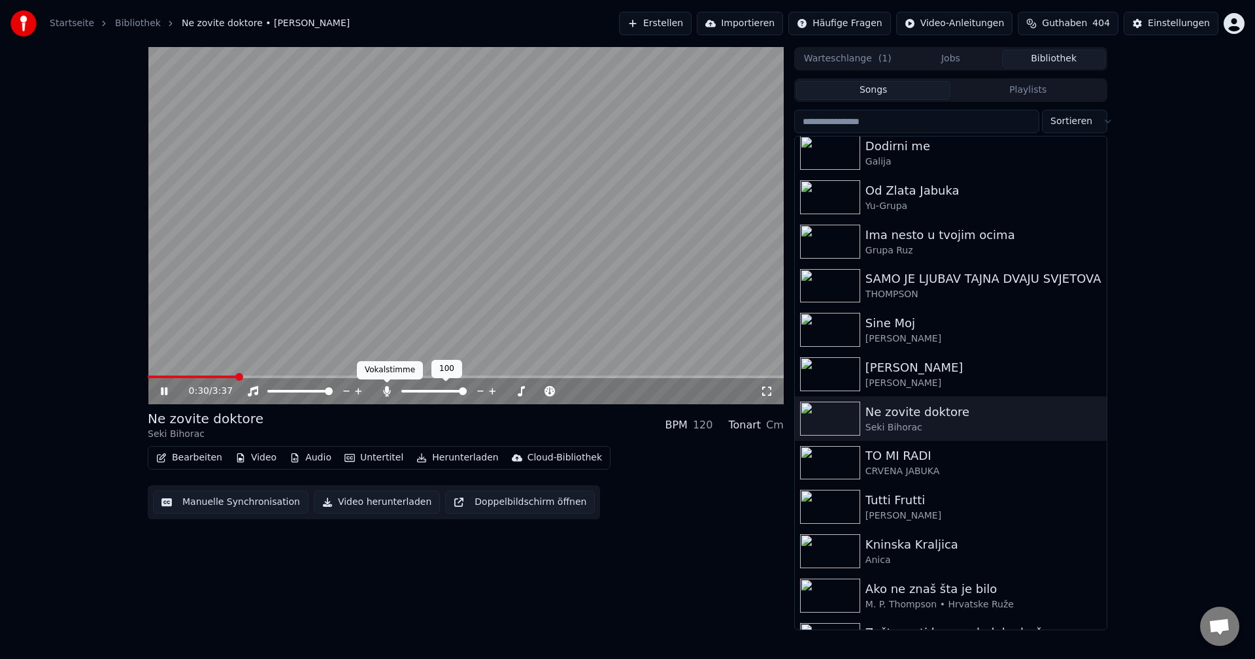
click at [386, 393] on icon at bounding box center [386, 391] width 13 height 10
click at [180, 377] on span at bounding box center [196, 377] width 97 height 3
click at [193, 378] on span at bounding box center [205, 377] width 114 height 3
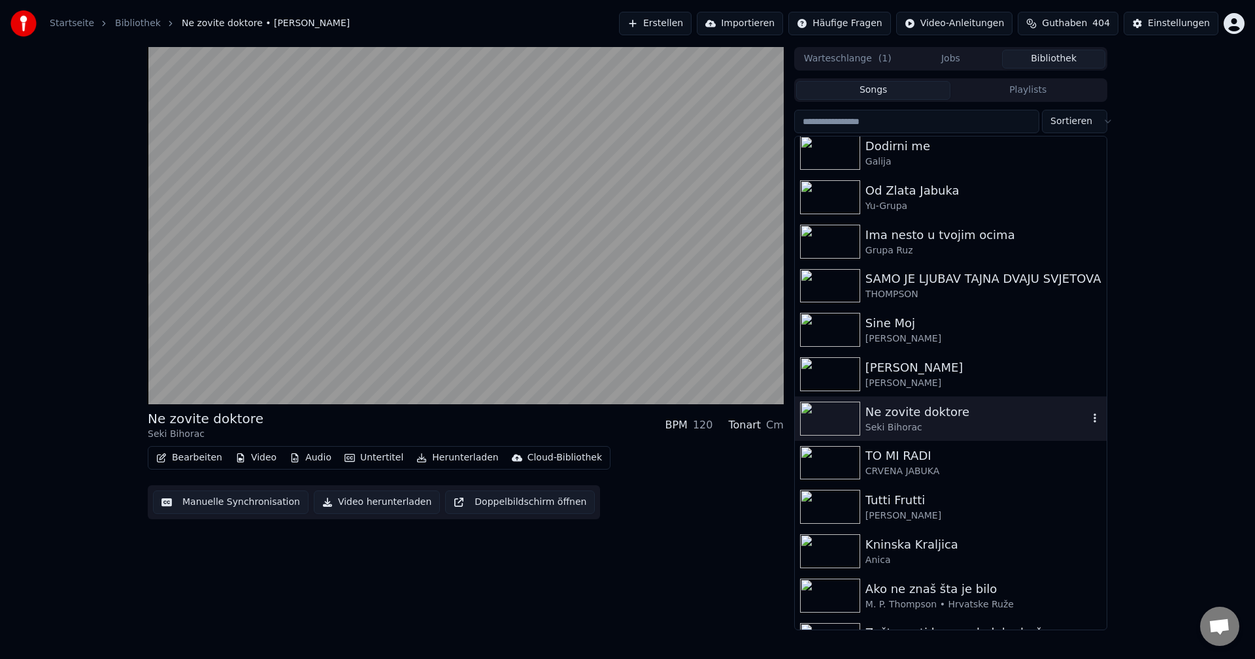
click at [829, 420] on img at bounding box center [830, 419] width 60 height 34
click at [836, 462] on img at bounding box center [830, 463] width 60 height 34
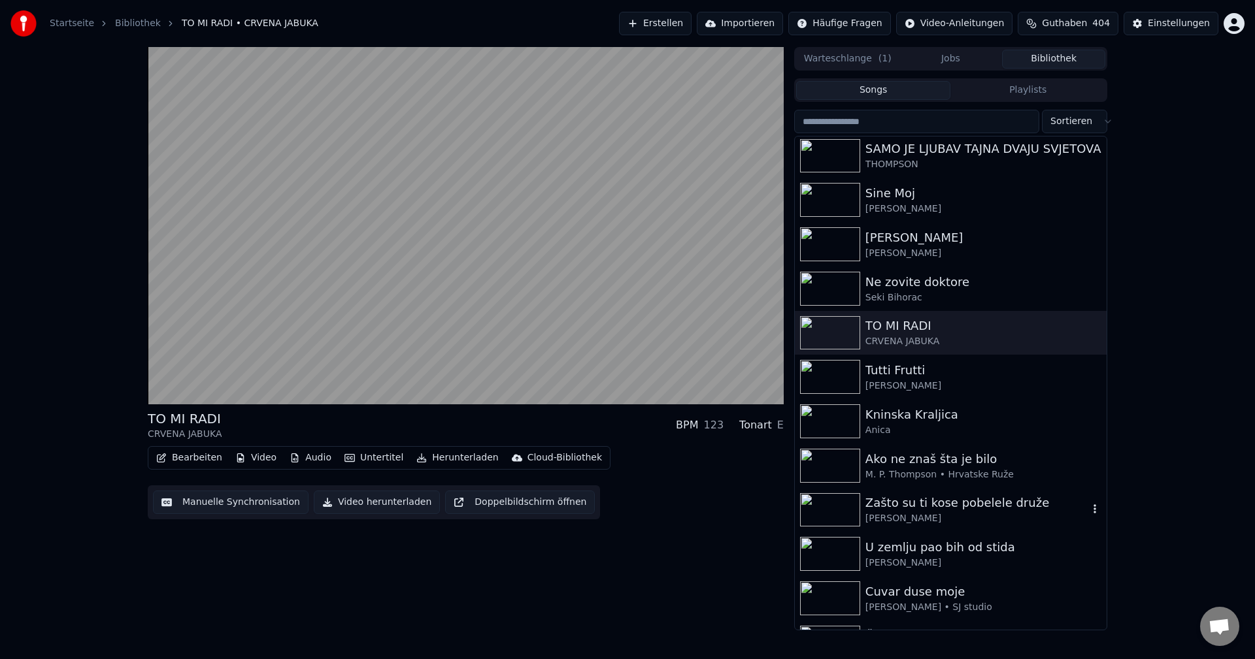
scroll to position [1046, 0]
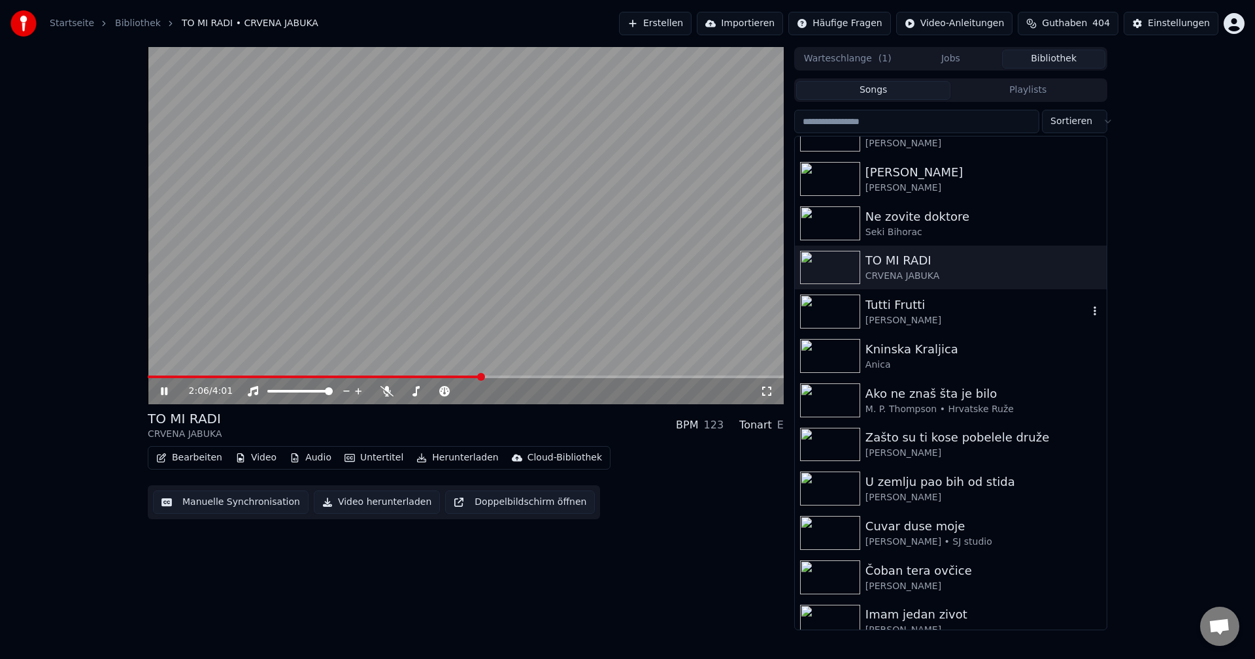
click at [844, 322] on img at bounding box center [830, 312] width 60 height 34
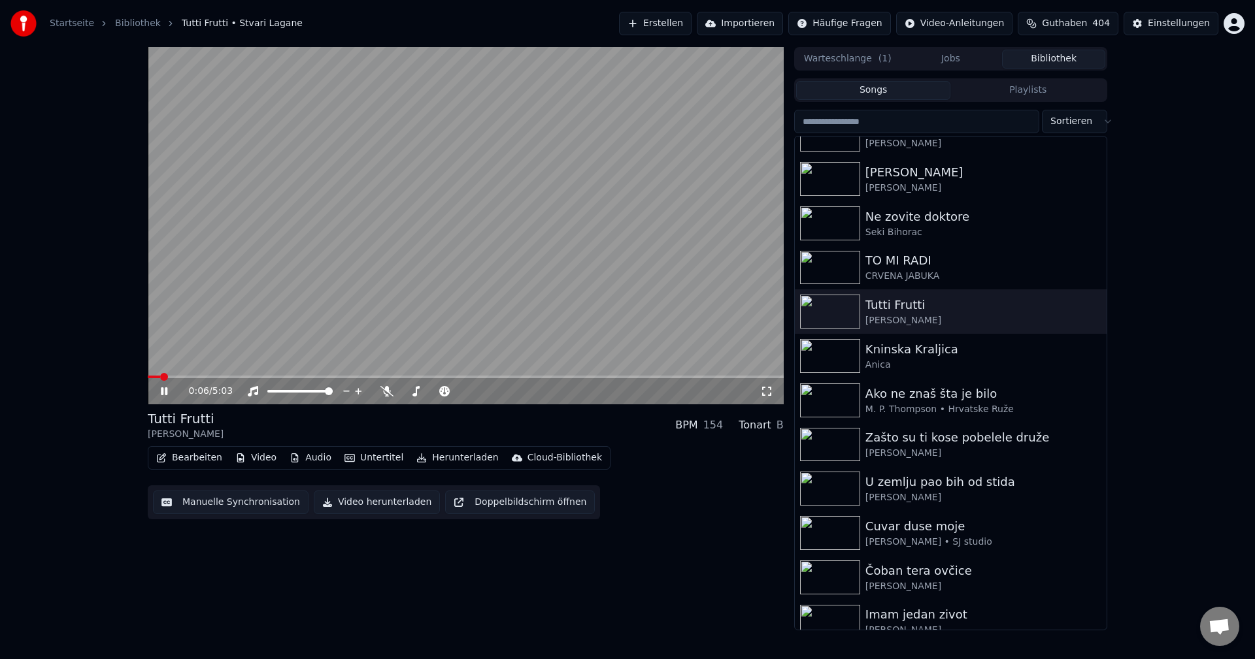
click at [159, 377] on span at bounding box center [466, 377] width 636 height 3
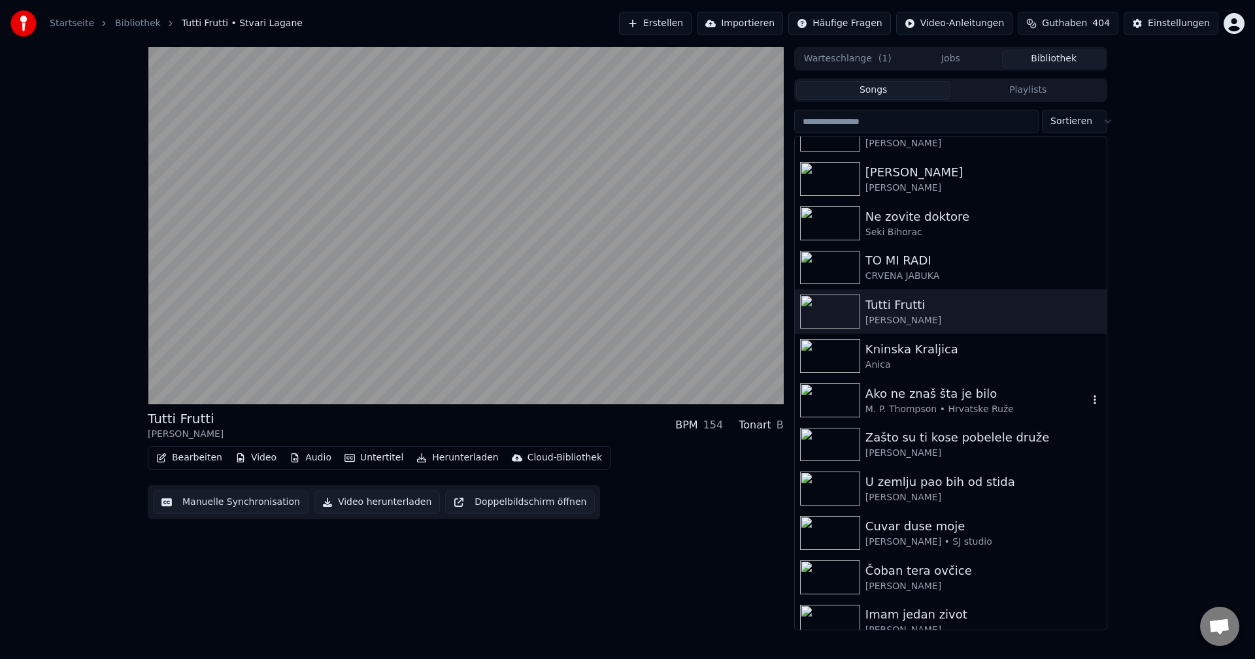
click at [829, 401] on img at bounding box center [830, 401] width 60 height 34
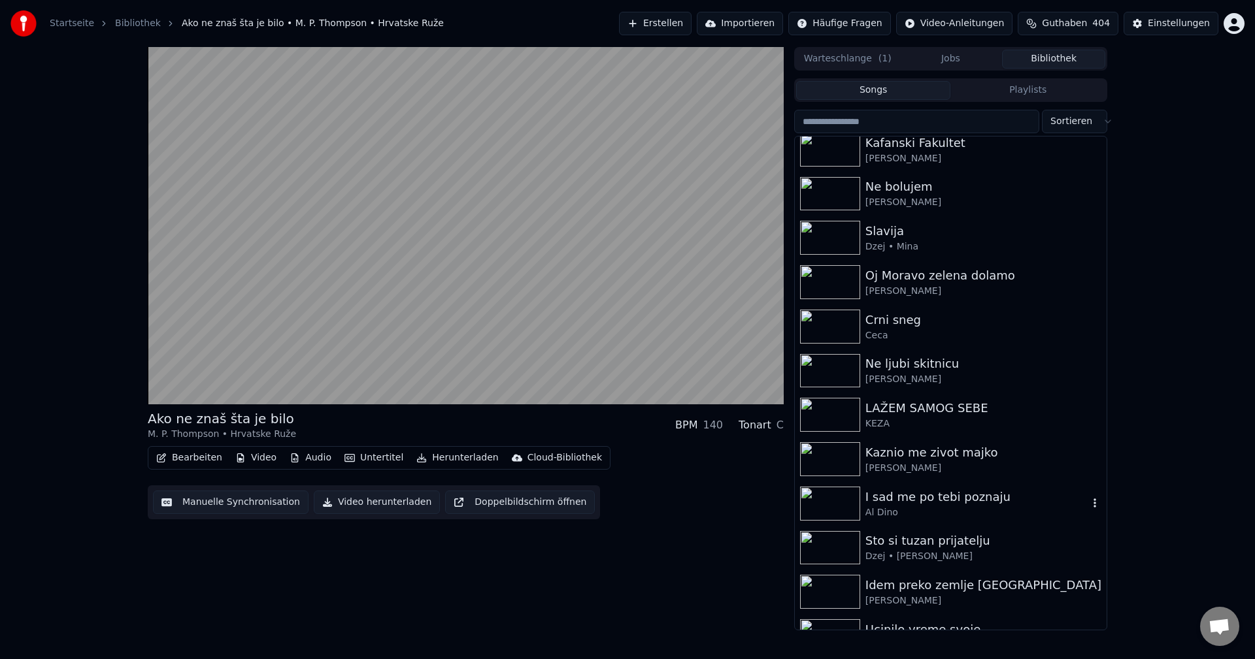
scroll to position [1699, 0]
click at [833, 507] on img at bounding box center [830, 503] width 60 height 34
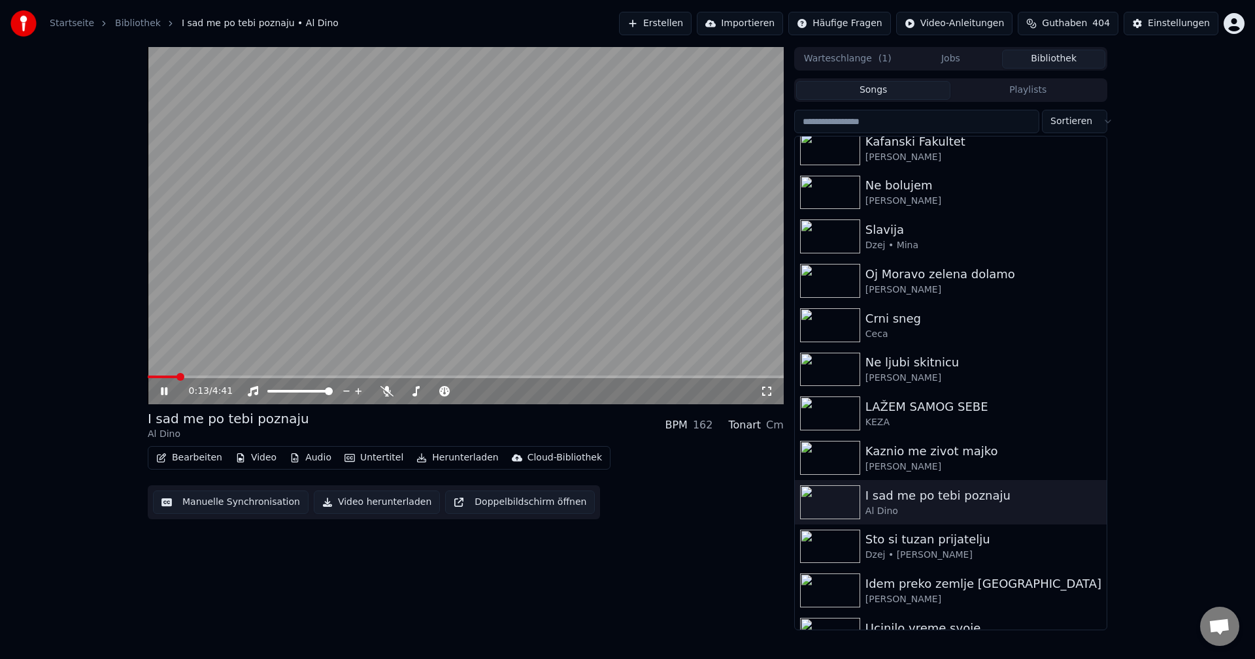
click at [176, 376] on span at bounding box center [162, 377] width 29 height 3
click at [598, 323] on video at bounding box center [466, 225] width 636 height 357
